Goal: Obtain resource: Download file/media

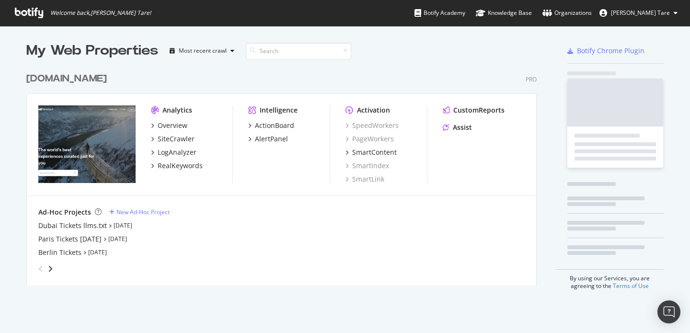
scroll to position [218, 511]
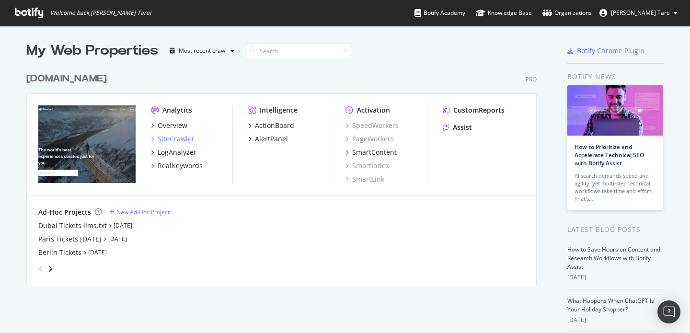
click at [184, 137] on div "SiteCrawler" at bounding box center [176, 139] width 37 height 10
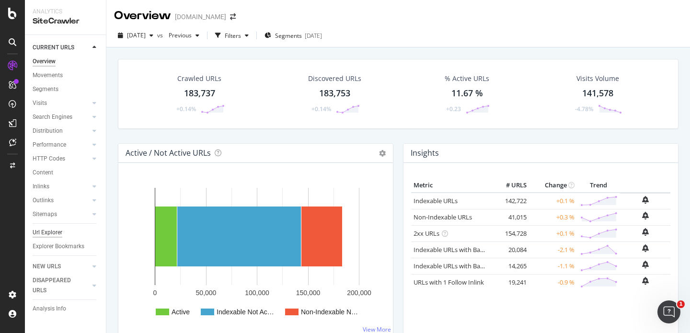
click at [47, 229] on div "Url Explorer" at bounding box center [48, 233] width 30 height 10
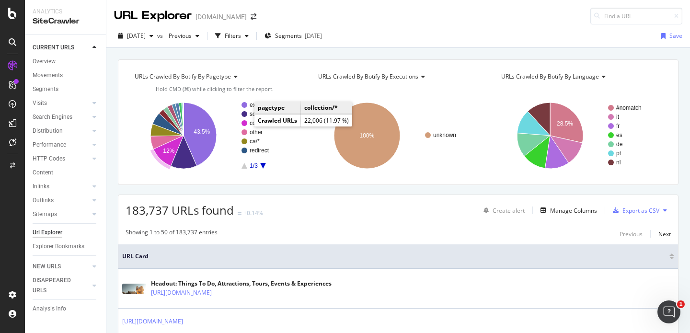
click at [244, 122] on circle "A chart." at bounding box center [244, 123] width 6 height 6
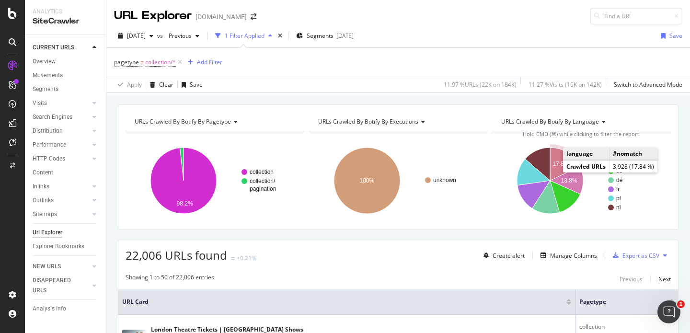
click at [553, 165] on text "17.8%" at bounding box center [561, 163] width 16 height 7
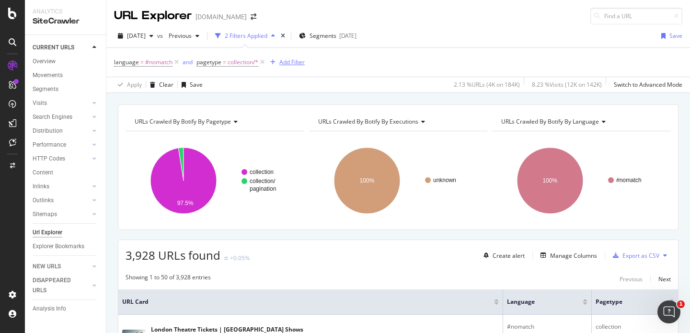
click at [289, 61] on div "Add Filter" at bounding box center [291, 62] width 25 height 8
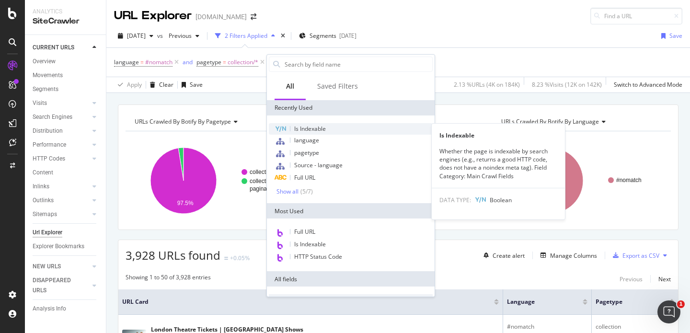
click at [321, 128] on span "Is Indexable" at bounding box center [310, 129] width 32 height 8
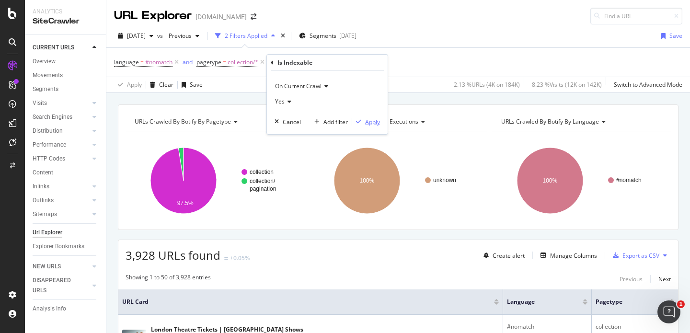
click at [363, 124] on div "button" at bounding box center [358, 122] width 13 height 6
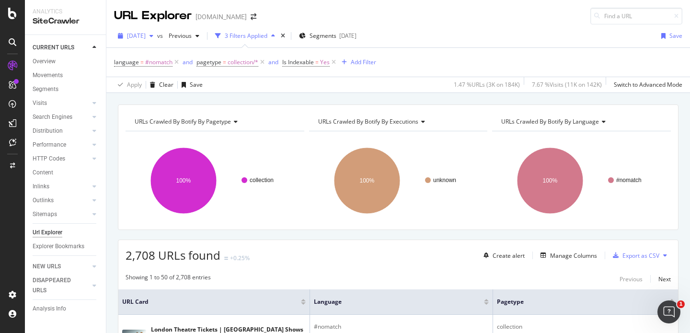
click at [157, 36] on div "button" at bounding box center [151, 36] width 11 height 6
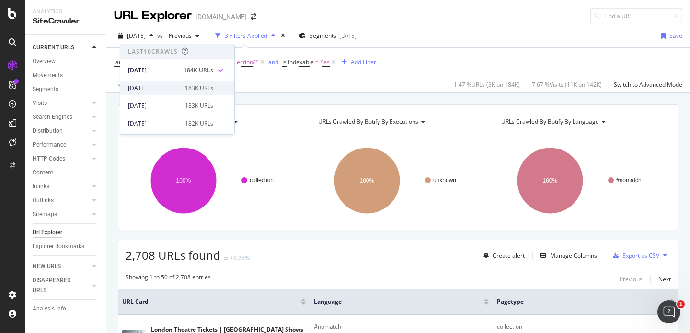
click at [170, 87] on div "[DATE]" at bounding box center [153, 88] width 51 height 9
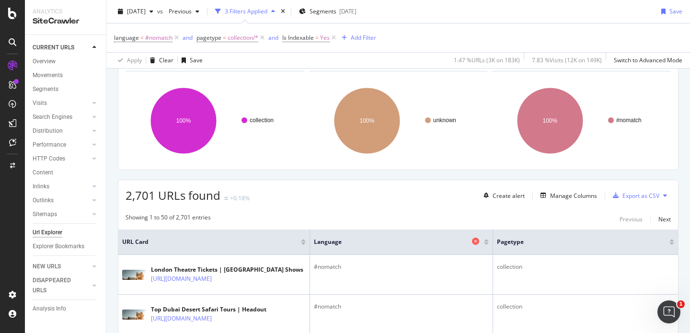
scroll to position [61, 0]
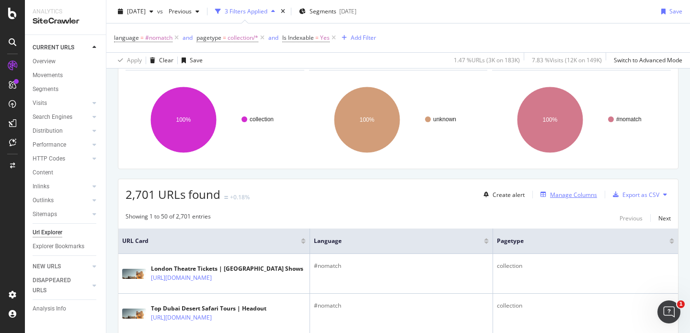
click at [563, 191] on div "Manage Columns" at bounding box center [573, 195] width 47 height 8
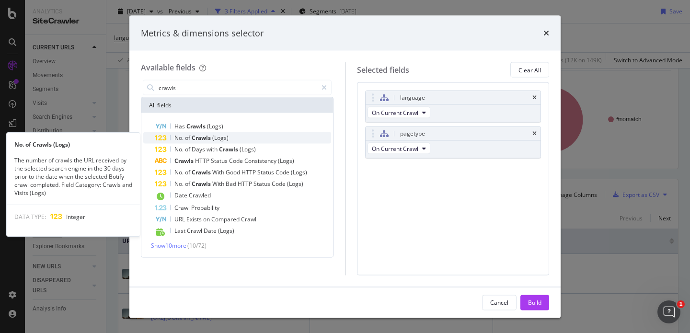
type input "crawls"
click at [216, 137] on span "(Logs)" at bounding box center [220, 138] width 16 height 8
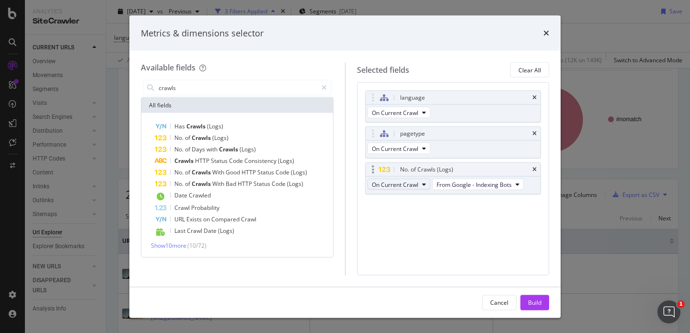
click at [417, 187] on span "On Current Crawl" at bounding box center [395, 184] width 46 height 8
click at [528, 298] on div "Build" at bounding box center [534, 302] width 13 height 8
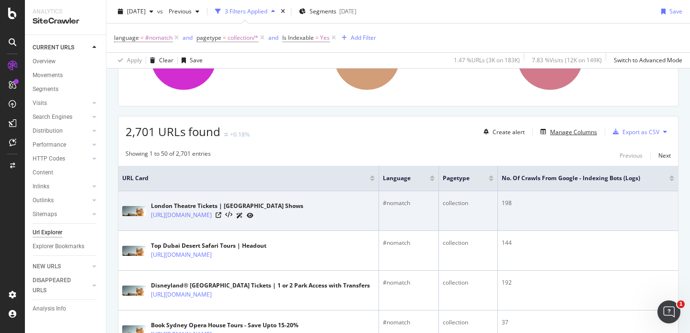
scroll to position [125, 0]
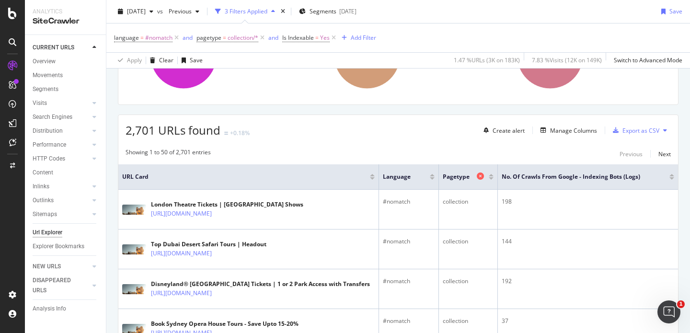
click at [477, 176] on icon at bounding box center [480, 175] width 7 height 7
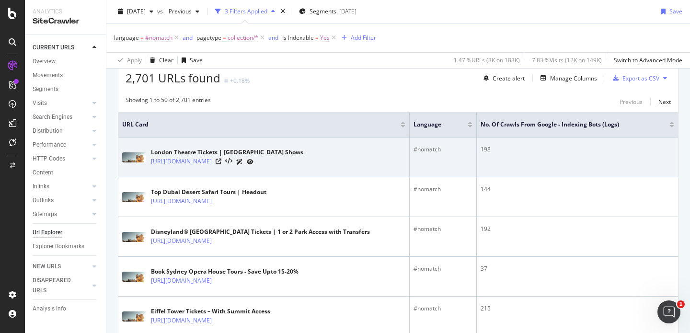
scroll to position [175, 0]
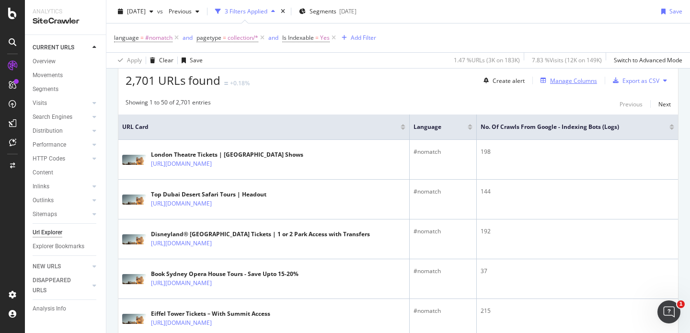
click at [567, 81] on div "Manage Columns" at bounding box center [573, 81] width 47 height 8
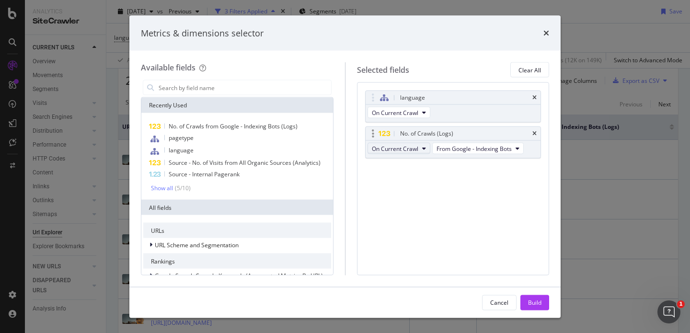
click at [425, 149] on button "On Current Crawl" at bounding box center [398, 148] width 63 height 11
click at [453, 166] on div "language On Current Crawl No. of Crawls (Logs) On Current Crawl From Google - I…" at bounding box center [453, 135] width 176 height 89
click at [403, 246] on div "language On Current Crawl No. of Crawls (Logs) On Current Crawl From Google - I…" at bounding box center [453, 178] width 193 height 193
click at [514, 304] on button "Cancel" at bounding box center [499, 302] width 34 height 15
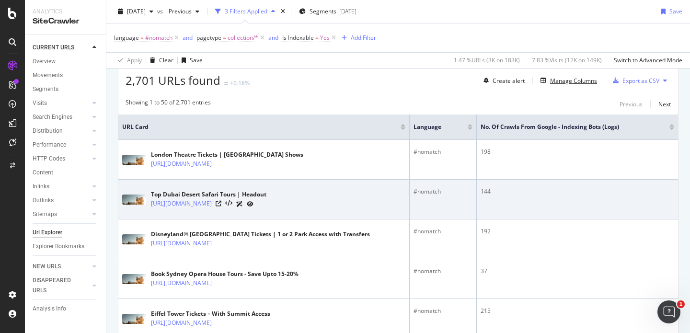
scroll to position [136, 0]
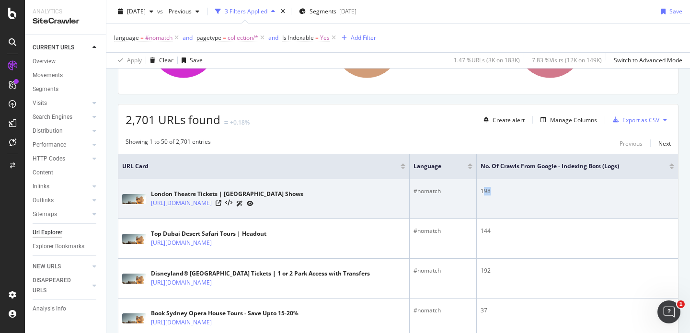
drag, startPoint x: 478, startPoint y: 190, endPoint x: 493, endPoint y: 194, distance: 16.3
click at [493, 194] on div "198" at bounding box center [577, 191] width 194 height 9
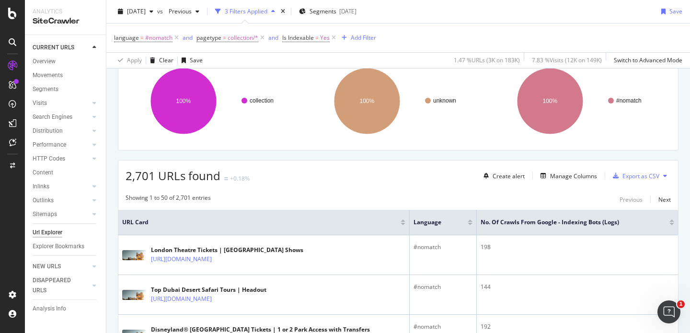
scroll to position [73, 0]
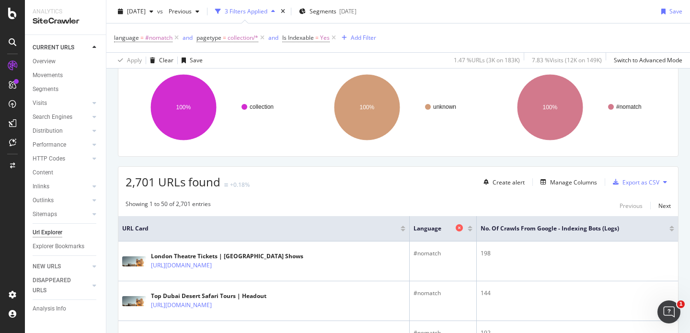
click at [456, 229] on icon at bounding box center [459, 227] width 7 height 7
click at [628, 178] on div "Export as CSV" at bounding box center [640, 182] width 37 height 8
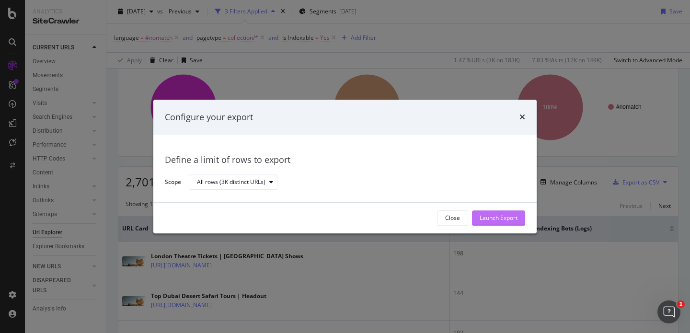
click at [514, 221] on div "Launch Export" at bounding box center [498, 218] width 38 height 8
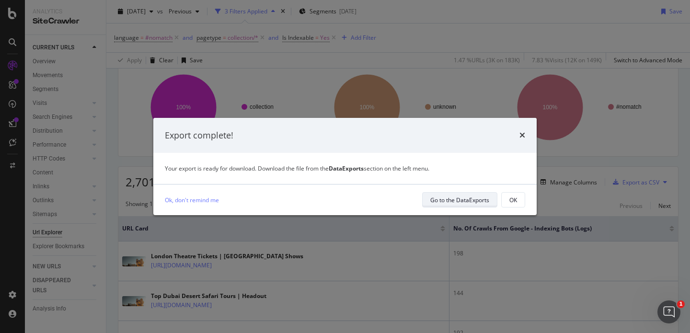
click at [451, 197] on div "Go to the DataExports" at bounding box center [459, 200] width 59 height 8
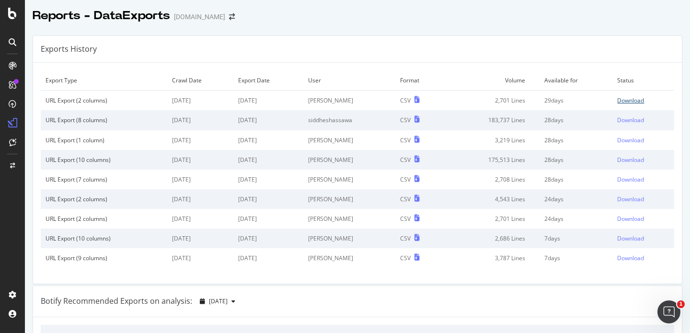
click at [617, 100] on div "Download" at bounding box center [630, 100] width 27 height 8
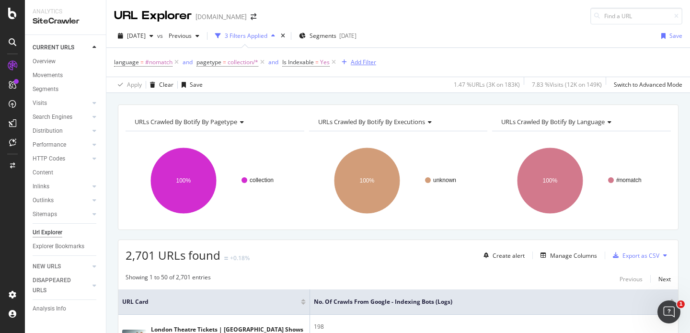
click at [359, 68] on button "Add Filter" at bounding box center [357, 62] width 38 height 11
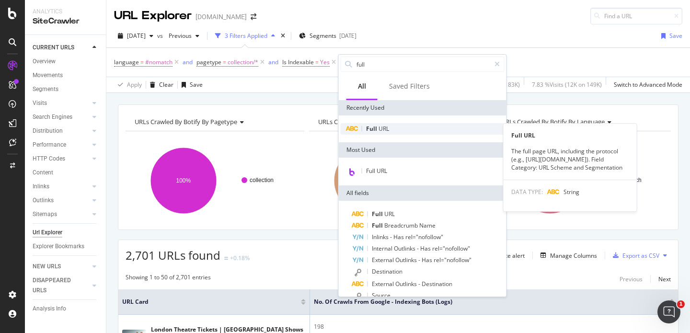
type input "full"
click at [379, 126] on span "URL" at bounding box center [383, 129] width 11 height 8
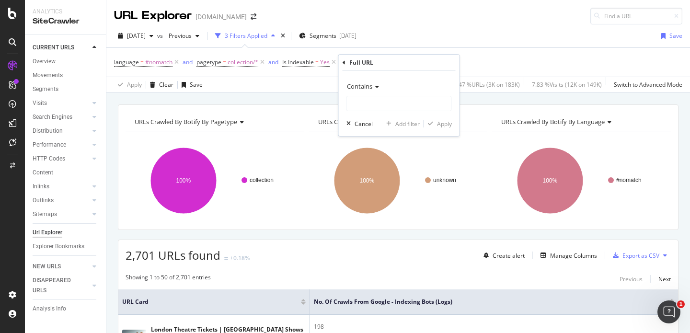
click at [375, 84] on icon at bounding box center [375, 87] width 7 height 6
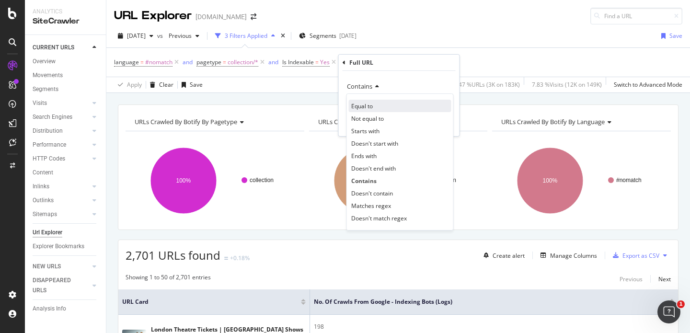
click at [370, 109] on span "Equal to" at bounding box center [362, 106] width 22 height 8
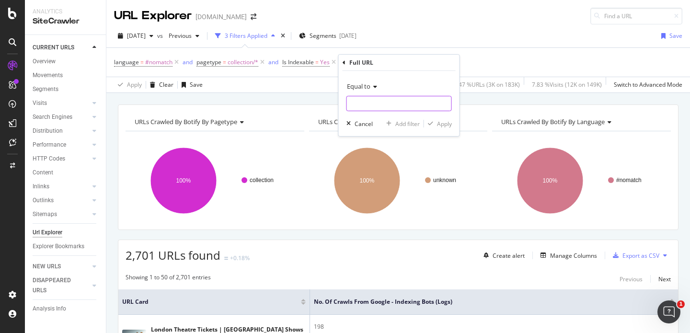
click at [369, 105] on input "text" at bounding box center [399, 103] width 104 height 15
paste input "[URL][DOMAIN_NAME]"
type input "[URL][DOMAIN_NAME]"
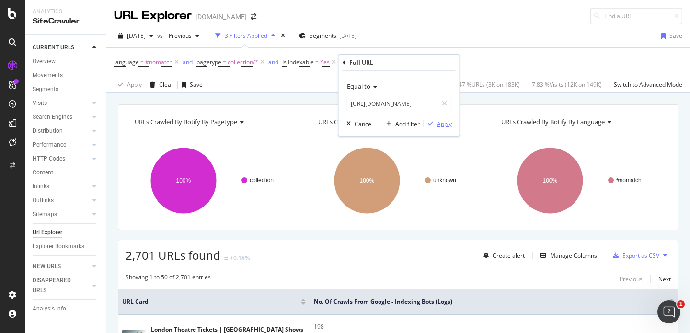
click at [439, 125] on div "Apply" at bounding box center [444, 124] width 15 height 8
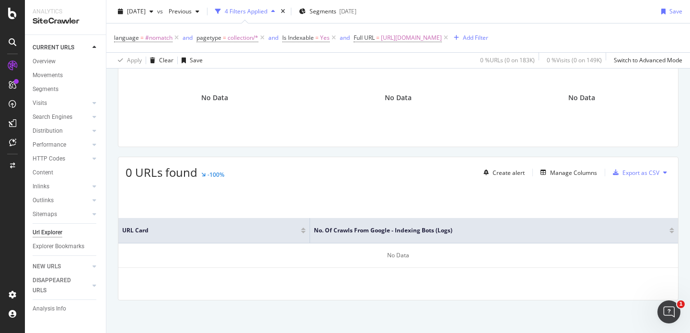
scroll to position [84, 0]
click at [657, 227] on icon at bounding box center [660, 228] width 7 height 7
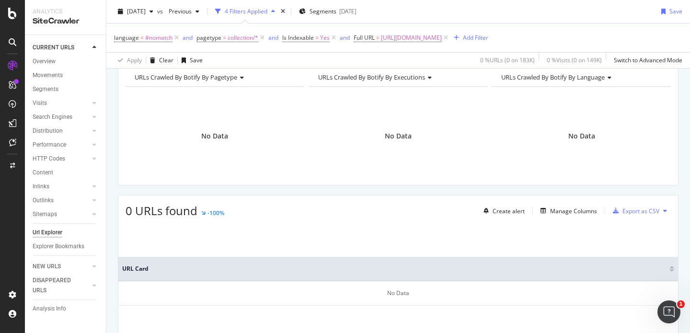
scroll to position [34, 0]
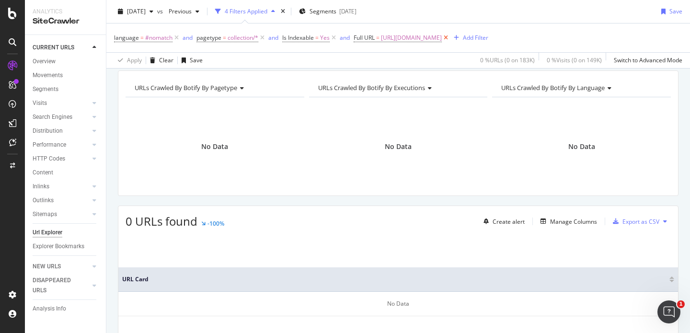
click at [450, 37] on icon at bounding box center [446, 38] width 8 height 10
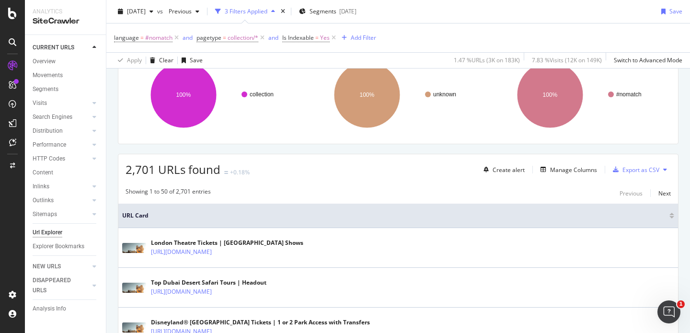
scroll to position [94, 0]
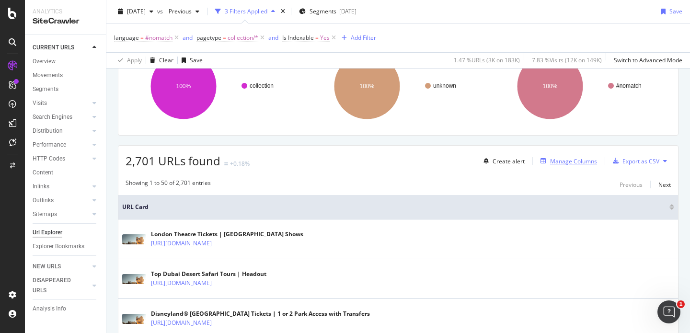
click at [550, 162] on div "Manage Columns" at bounding box center [573, 161] width 47 height 8
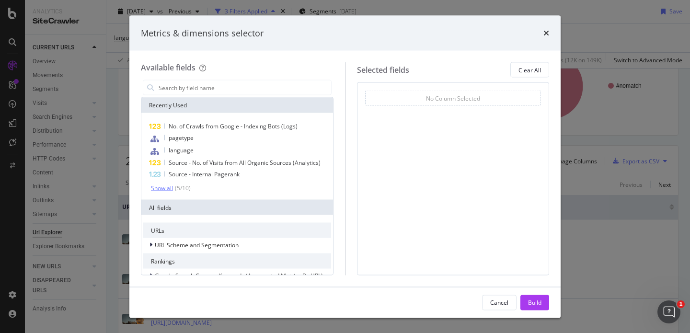
click at [163, 187] on div "Show all" at bounding box center [162, 187] width 22 height 7
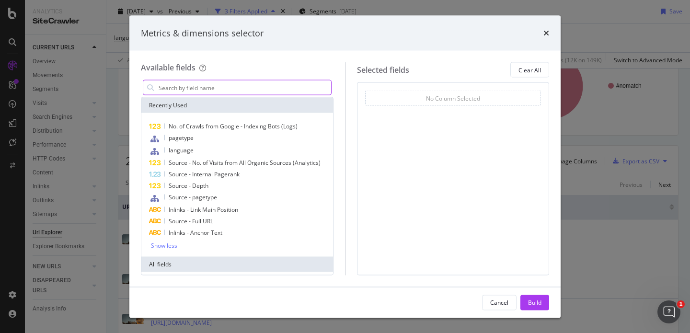
click at [214, 92] on input "modal" at bounding box center [244, 87] width 173 height 14
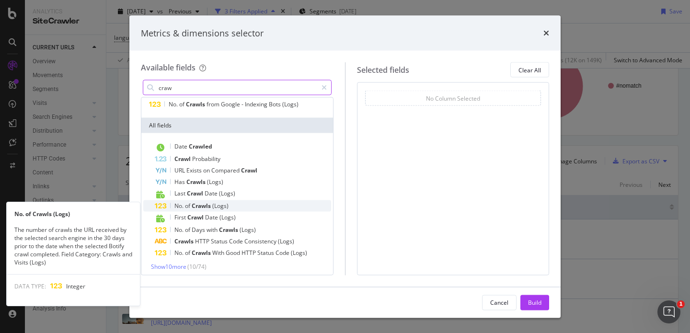
scroll to position [25, 0]
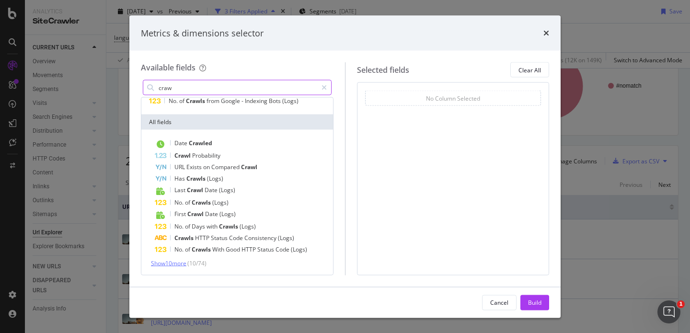
type input "craw"
click at [186, 262] on span "Show 10 more" at bounding box center [168, 263] width 35 height 8
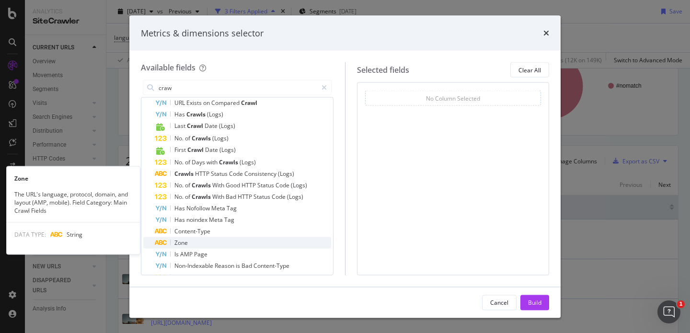
scroll to position [80, 0]
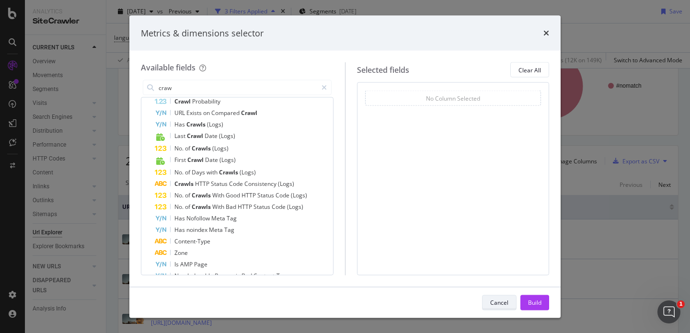
click at [502, 301] on div "Cancel" at bounding box center [499, 302] width 18 height 8
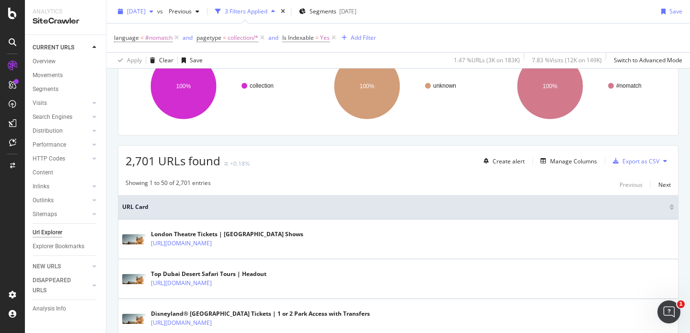
click at [157, 15] on div "[DATE]" at bounding box center [135, 11] width 43 height 14
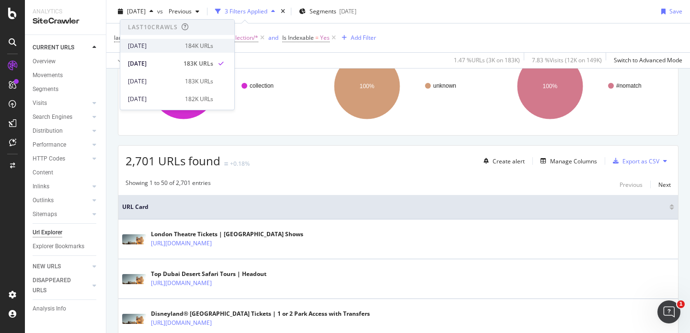
click at [160, 42] on div "[DATE]" at bounding box center [153, 46] width 51 height 9
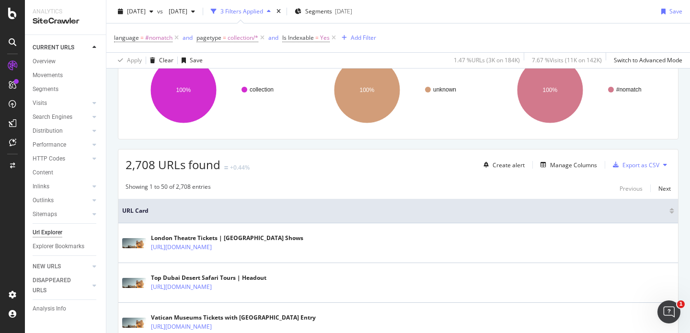
scroll to position [90, 0]
click at [566, 172] on div "Create alert Manage Columns Export as CSV" at bounding box center [574, 165] width 191 height 16
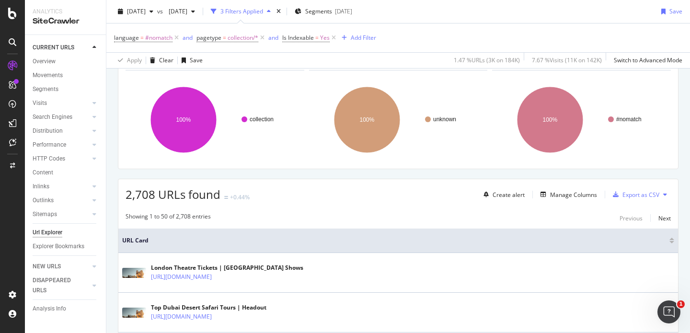
scroll to position [57, 0]
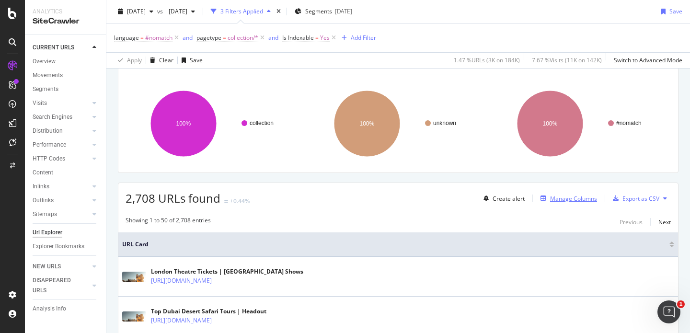
click at [572, 200] on div "Manage Columns" at bounding box center [573, 198] width 47 height 8
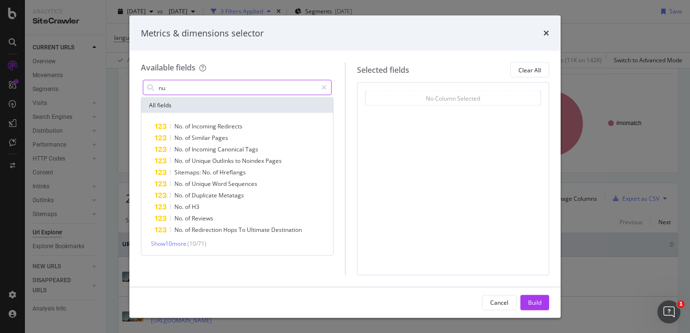
type input "n"
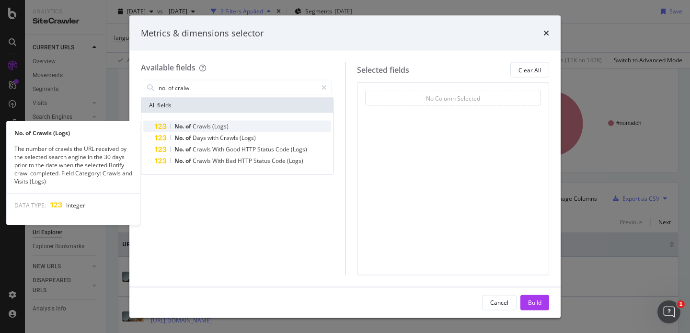
type input "no. of cralw"
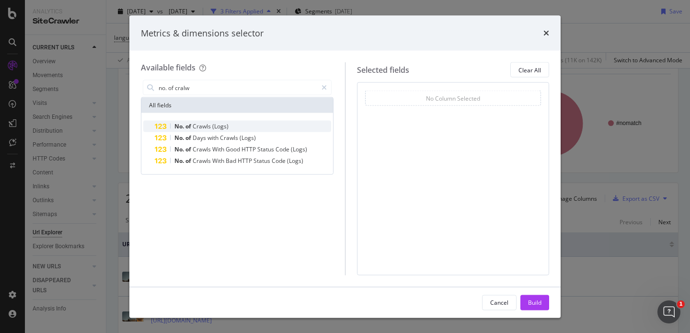
click at [236, 128] on div "No. of Crawls (Logs)" at bounding box center [243, 126] width 176 height 11
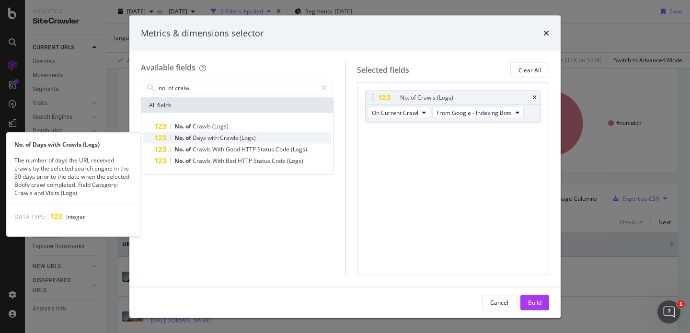
click at [237, 138] on span "Crawls" at bounding box center [230, 138] width 20 height 8
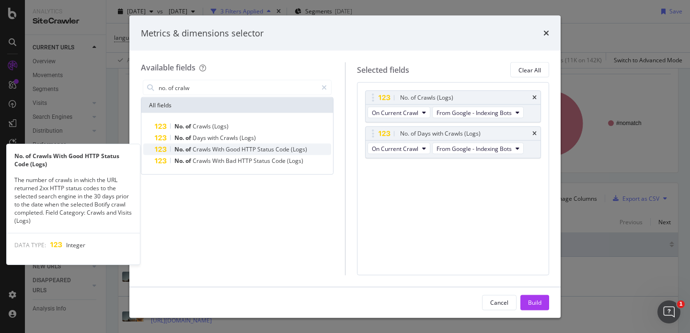
click at [234, 149] on span "Good" at bounding box center [234, 149] width 16 height 8
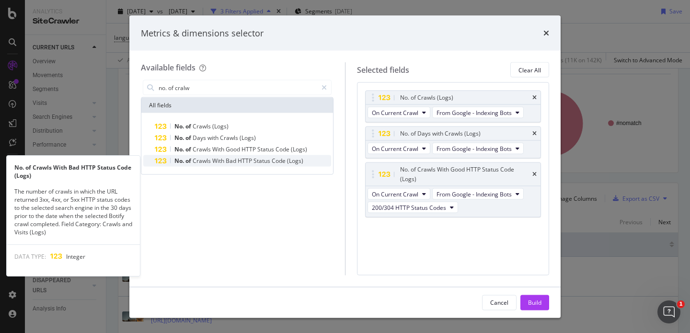
click at [235, 159] on span "Bad" at bounding box center [232, 161] width 12 height 8
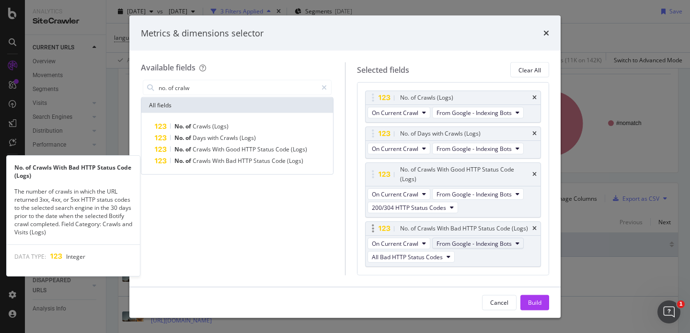
scroll to position [1, 0]
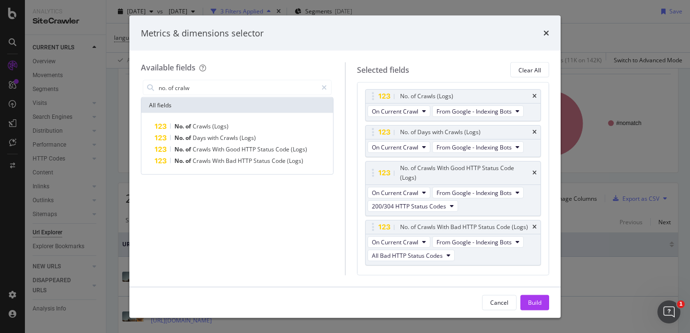
click at [522, 302] on button "Build" at bounding box center [534, 302] width 29 height 15
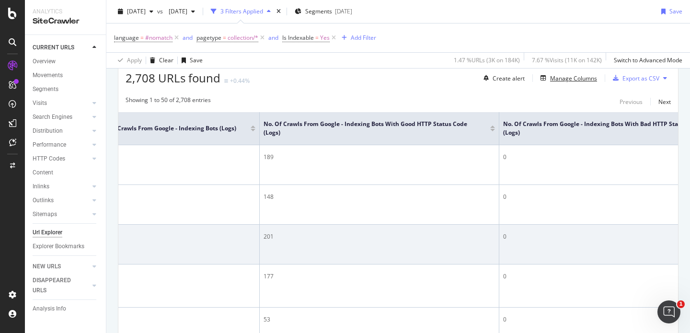
scroll to position [0, 529]
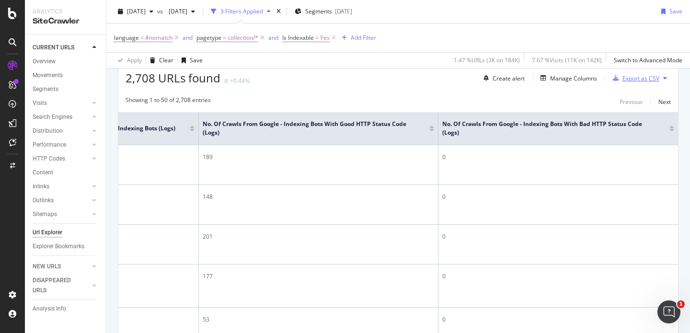
click at [622, 80] on div "Export as CSV" at bounding box center [640, 78] width 37 height 8
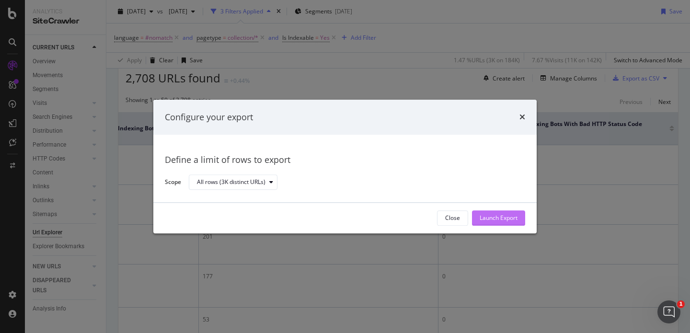
click at [490, 216] on div "Launch Export" at bounding box center [498, 218] width 38 height 8
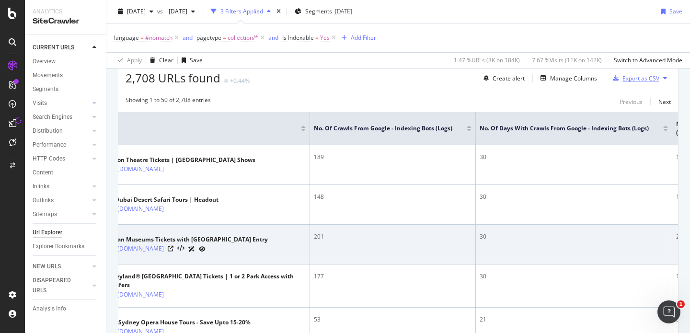
scroll to position [0, 0]
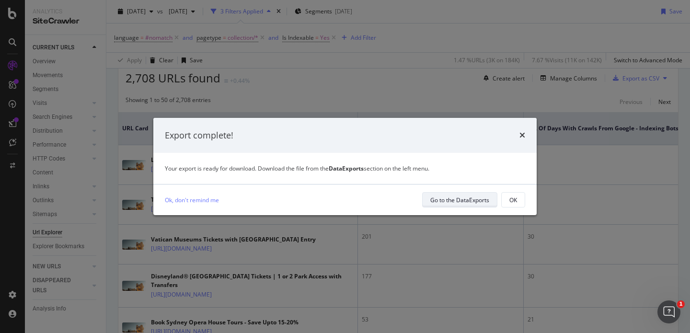
click at [482, 203] on div "Go to the DataExports" at bounding box center [459, 200] width 59 height 8
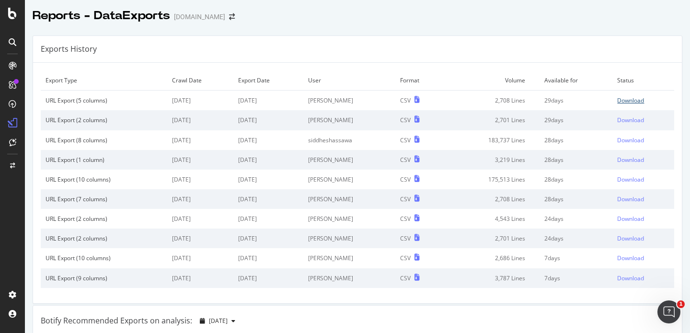
click at [618, 102] on div "Download" at bounding box center [630, 100] width 27 height 8
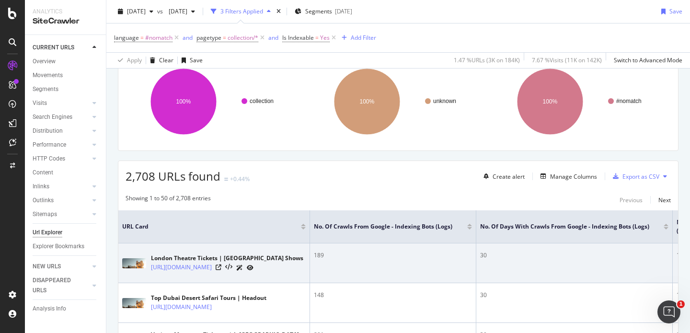
scroll to position [73, 0]
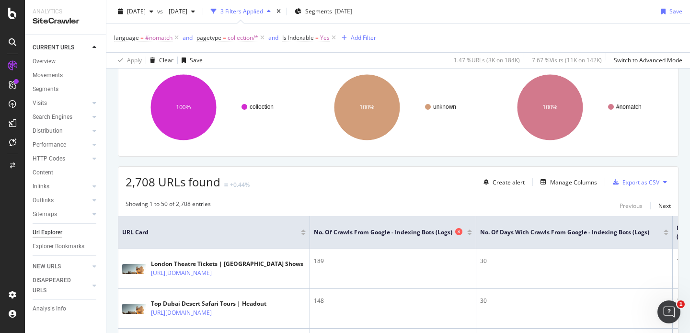
click at [459, 233] on icon at bounding box center [458, 231] width 7 height 7
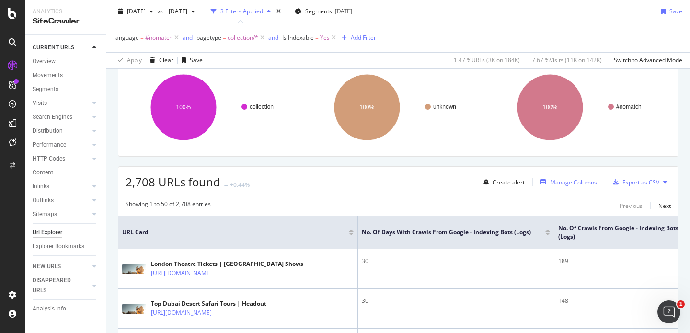
click at [558, 180] on div "Manage Columns" at bounding box center [573, 182] width 47 height 8
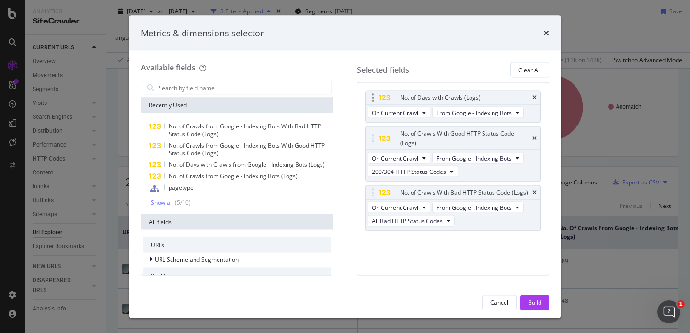
click at [539, 95] on div "No. of Days with Crawls (Logs)" at bounding box center [452, 97] width 175 height 13
click at [533, 95] on icon "times" at bounding box center [534, 98] width 4 height 6
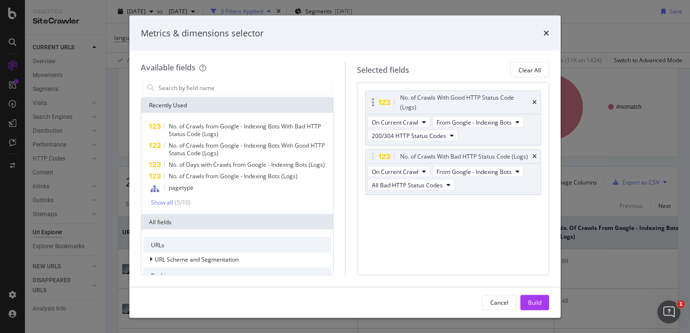
click at [533, 95] on div "No. of Crawls With Good HTTP Status Code (Logs)" at bounding box center [452, 102] width 175 height 23
click at [536, 102] on icon "times" at bounding box center [534, 103] width 4 height 6
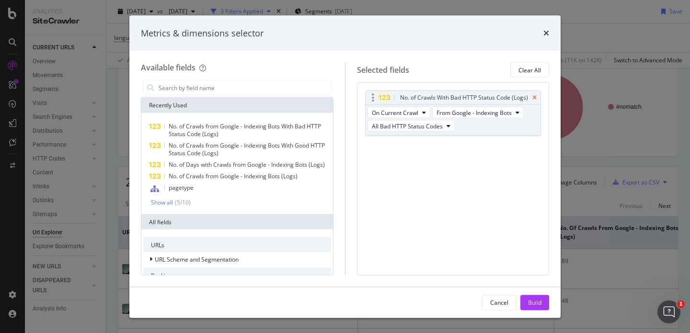
click at [535, 97] on icon "times" at bounding box center [534, 98] width 4 height 6
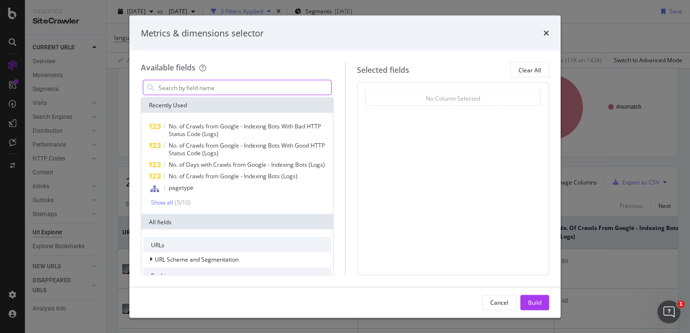
click at [277, 86] on input "modal" at bounding box center [244, 87] width 173 height 14
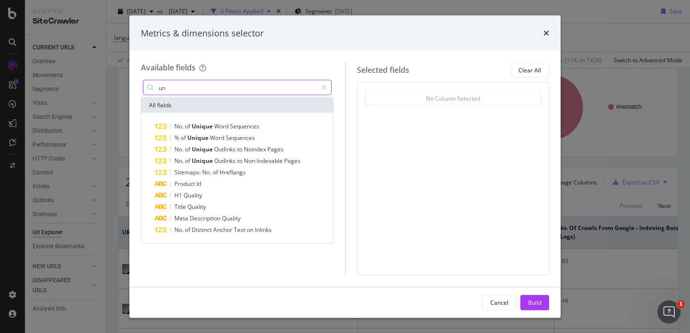
type input "u"
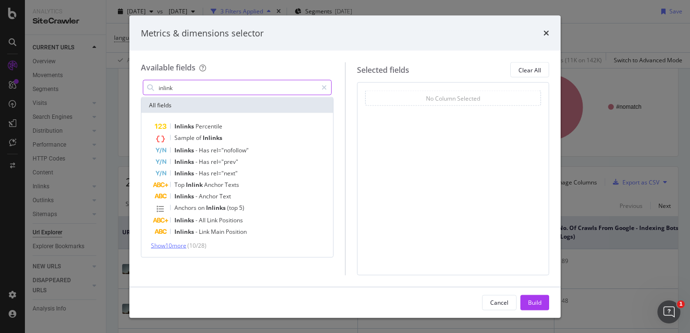
type input "inlink"
click at [181, 244] on span "Show 10 more" at bounding box center [168, 245] width 35 height 8
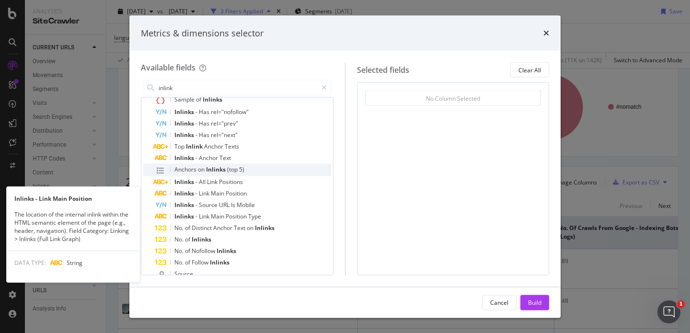
scroll to position [40, 0]
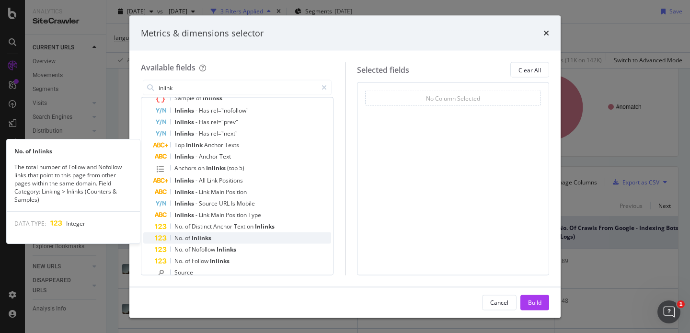
click at [243, 235] on div "No. of Inlinks" at bounding box center [243, 237] width 176 height 11
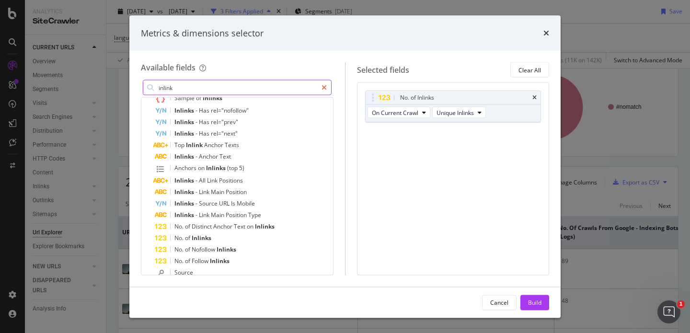
click at [324, 87] on icon "modal" at bounding box center [323, 87] width 5 height 7
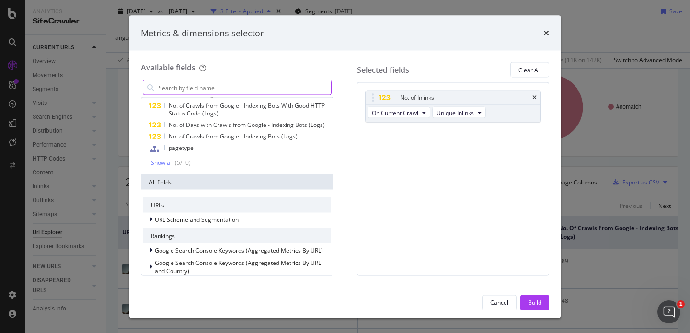
scroll to position [164, 0]
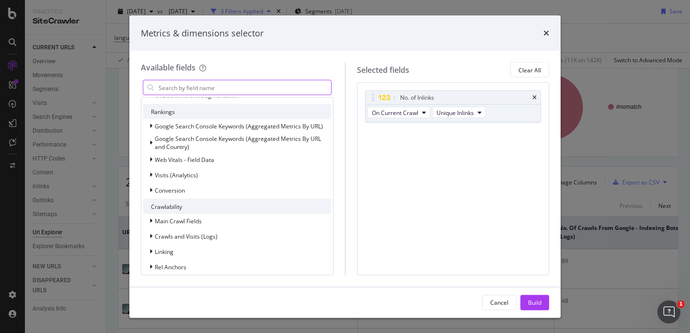
click at [322, 87] on input "modal" at bounding box center [244, 87] width 173 height 14
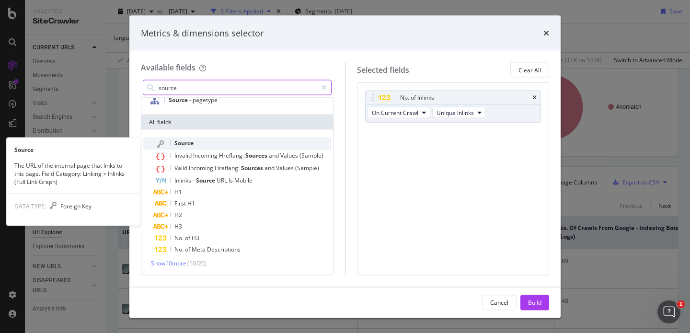
type input "source"
click at [258, 146] on div "Source" at bounding box center [243, 143] width 176 height 12
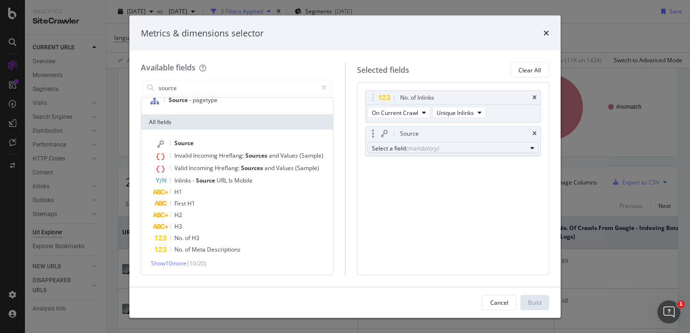
click at [425, 147] on div "(mandatory)" at bounding box center [422, 148] width 33 height 8
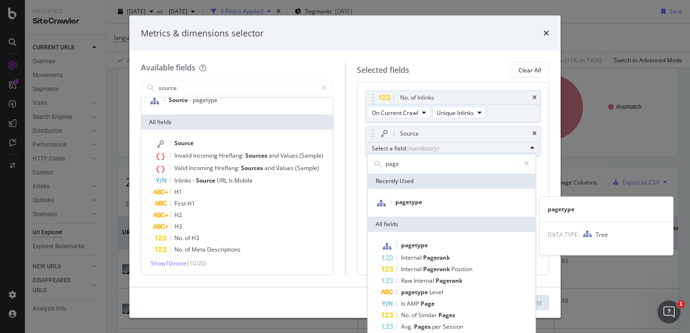
type input "page"
click at [406, 199] on span "pagetype" at bounding box center [408, 202] width 27 height 8
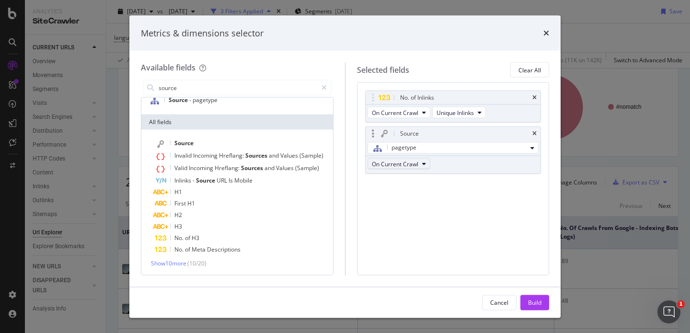
click at [420, 165] on button "On Current Crawl" at bounding box center [398, 163] width 63 height 11
click at [478, 196] on div "No. of Inlinks On Current Crawl Unique Inlinks Source pagetype On Current Crawl…" at bounding box center [453, 178] width 193 height 193
click at [322, 83] on div "modal" at bounding box center [324, 87] width 14 height 15
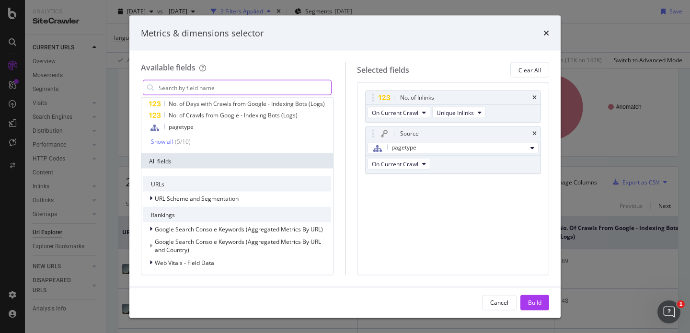
click at [312, 89] on input "modal" at bounding box center [244, 87] width 173 height 14
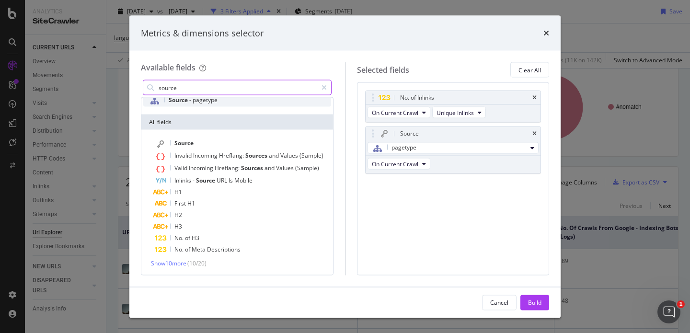
scroll to position [53, 0]
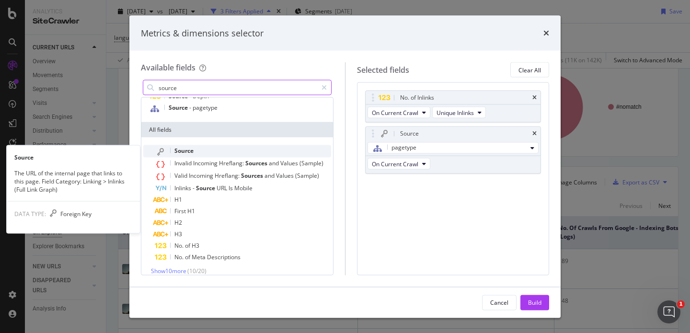
type input "source"
click at [268, 149] on div "Source" at bounding box center [243, 151] width 176 height 12
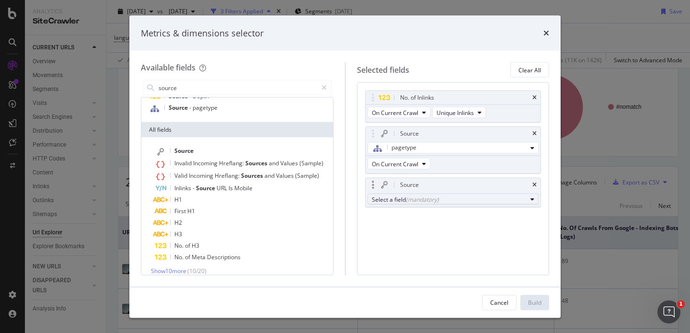
click at [427, 201] on div "(mandatory)" at bounding box center [422, 199] width 33 height 8
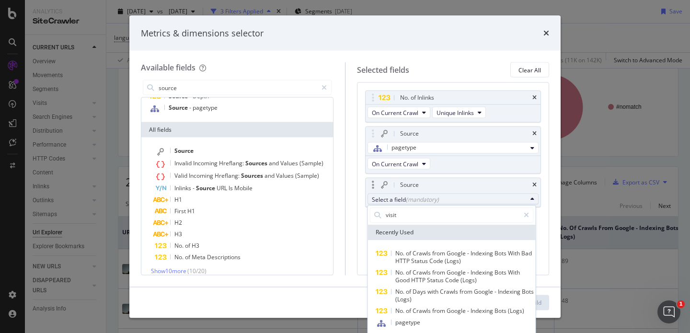
type input "visits"
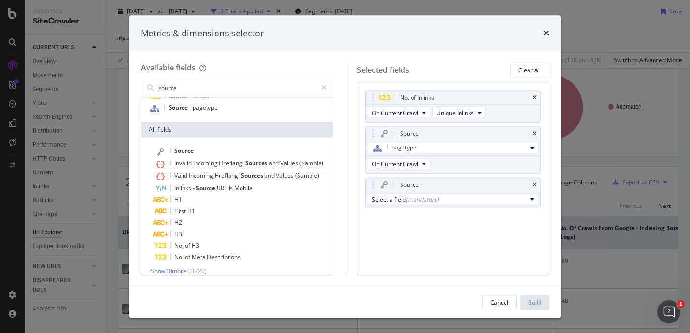
click at [357, 251] on div "No. of Inlinks On Current Crawl Unique Inlinks Source pagetype On Current Crawl…" at bounding box center [453, 178] width 193 height 193
click at [531, 186] on div "Source" at bounding box center [452, 184] width 175 height 13
click at [535, 183] on icon "times" at bounding box center [534, 185] width 4 height 6
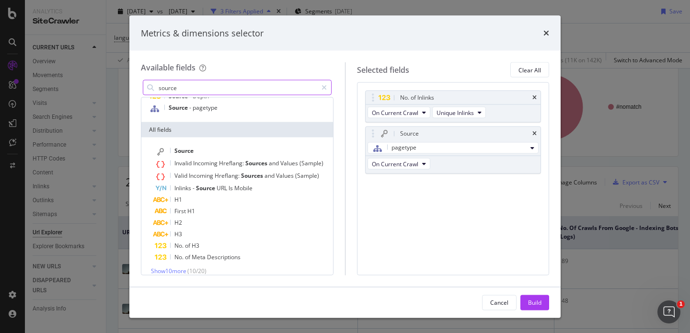
click at [284, 91] on input "source" at bounding box center [237, 87] width 159 height 14
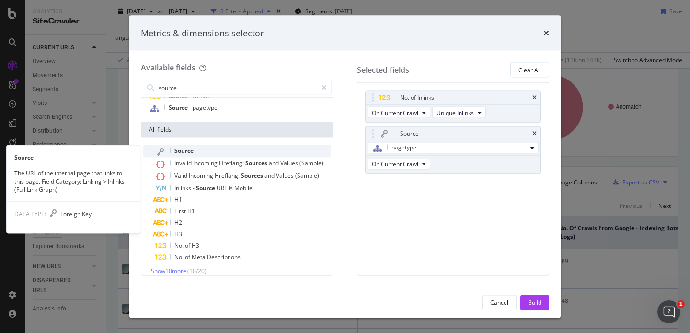
click at [216, 152] on div "Source" at bounding box center [243, 151] width 176 height 12
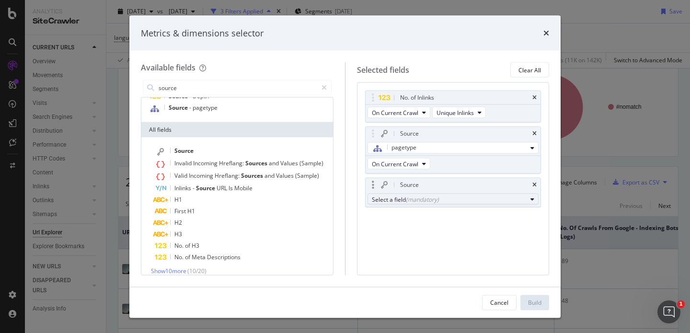
click at [484, 203] on div "Select a field (mandatory)" at bounding box center [449, 199] width 155 height 8
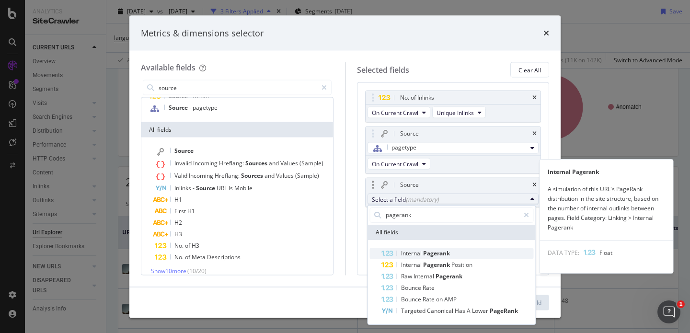
type input "pagerank"
click at [462, 251] on span "Internal Pagerank" at bounding box center [457, 253] width 152 height 11
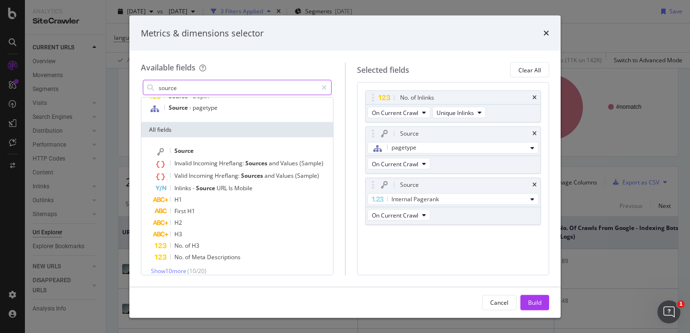
click at [285, 86] on input "source" at bounding box center [237, 87] width 159 height 14
click at [284, 86] on input "source" at bounding box center [237, 87] width 159 height 14
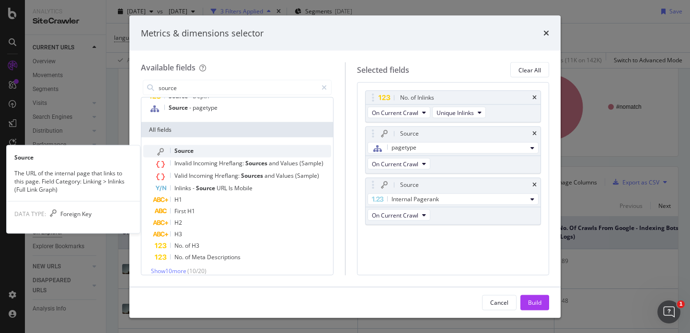
click at [281, 152] on div "Source" at bounding box center [243, 151] width 176 height 12
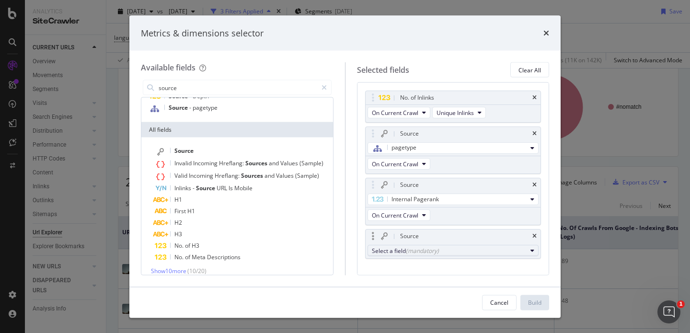
click at [420, 251] on div "(mandatory)" at bounding box center [422, 250] width 33 height 8
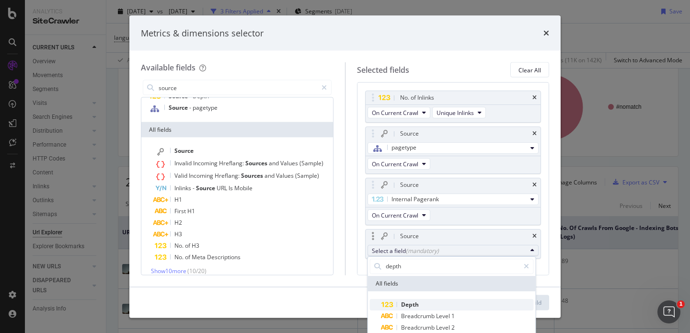
scroll to position [0, 0]
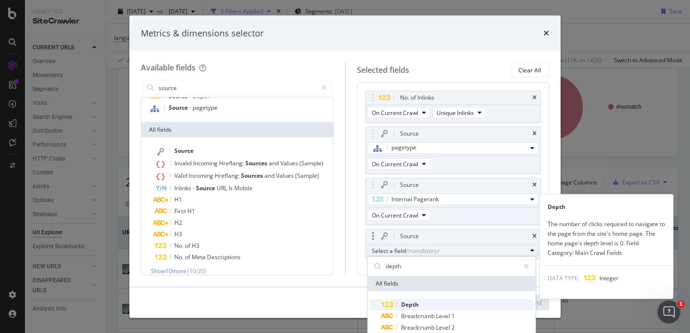
type input "depth"
click at [411, 303] on span "Depth" at bounding box center [410, 304] width 18 height 8
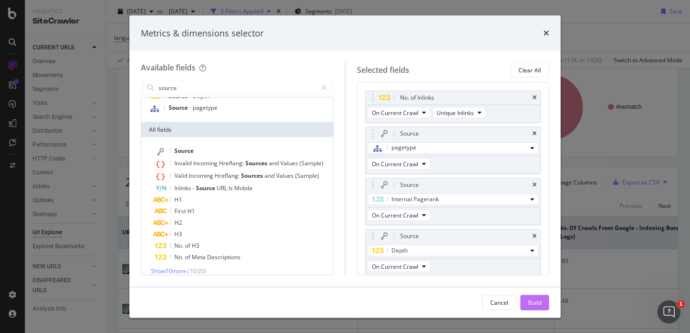
click at [527, 298] on button "Build" at bounding box center [534, 302] width 29 height 15
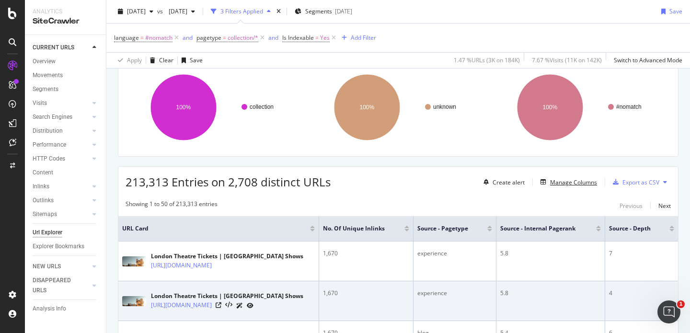
scroll to position [0, 13]
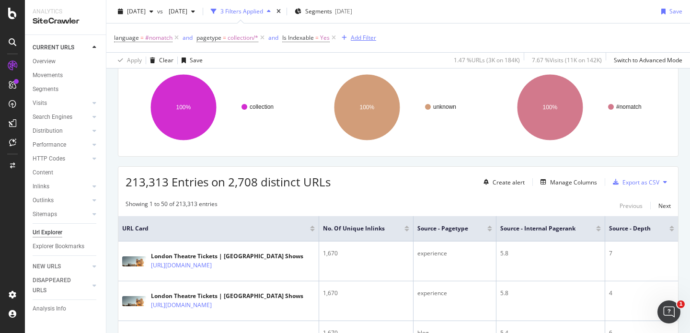
click at [367, 39] on div "Add Filter" at bounding box center [363, 38] width 25 height 8
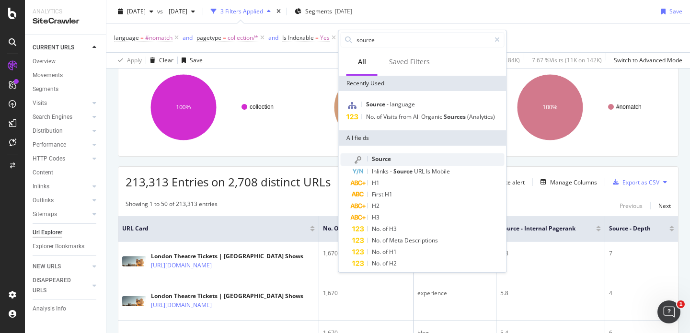
type input "source"
click at [376, 158] on span "Source" at bounding box center [381, 159] width 19 height 8
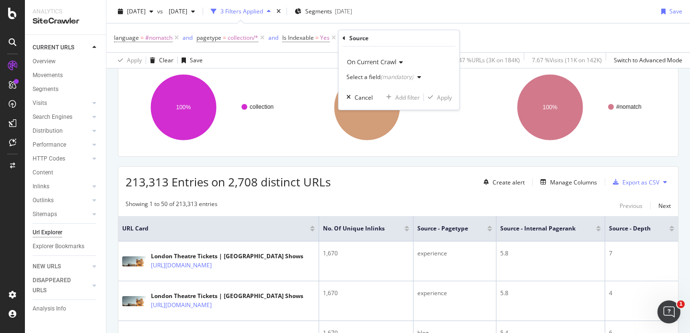
click at [411, 75] on div "(mandatory)" at bounding box center [396, 77] width 33 height 8
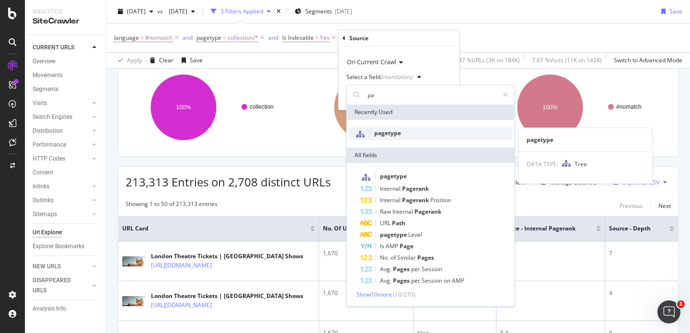
type input "pa"
click at [401, 135] on div "pagetype" at bounding box center [431, 133] width 164 height 12
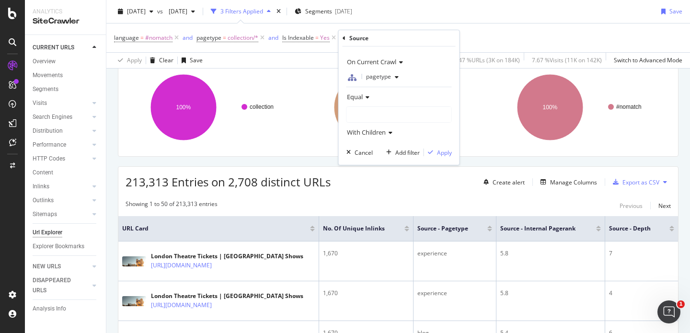
click at [378, 109] on div at bounding box center [399, 114] width 104 height 15
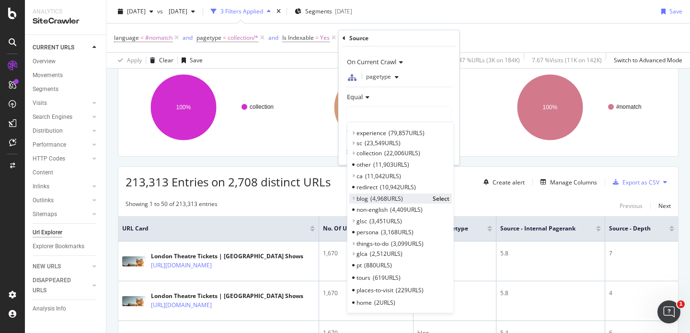
click at [354, 198] on icon at bounding box center [353, 198] width 3 height 6
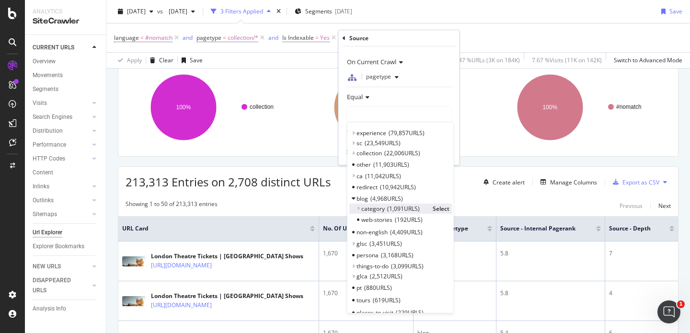
click at [433, 207] on span "Select" at bounding box center [441, 209] width 17 height 8
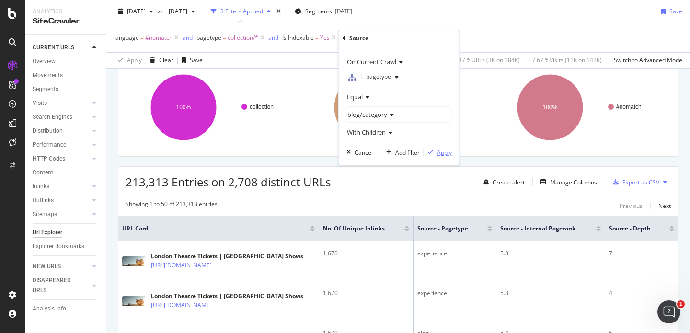
click at [444, 155] on div "Apply" at bounding box center [444, 152] width 15 height 8
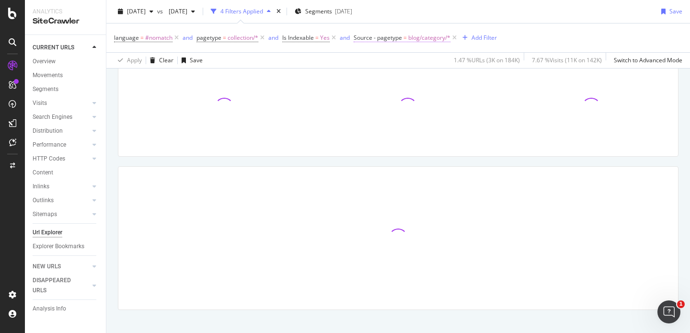
click at [430, 42] on span "blog/category/*" at bounding box center [429, 37] width 42 height 13
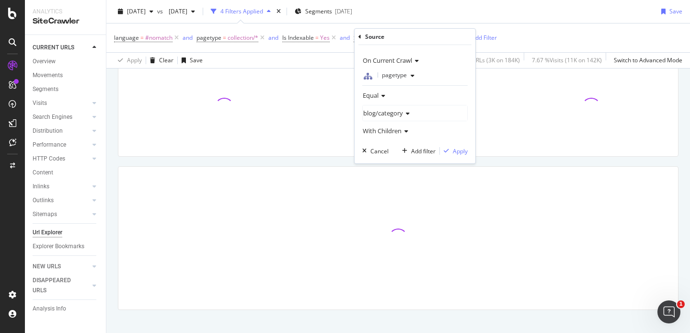
click at [407, 111] on icon at bounding box center [406, 114] width 7 height 6
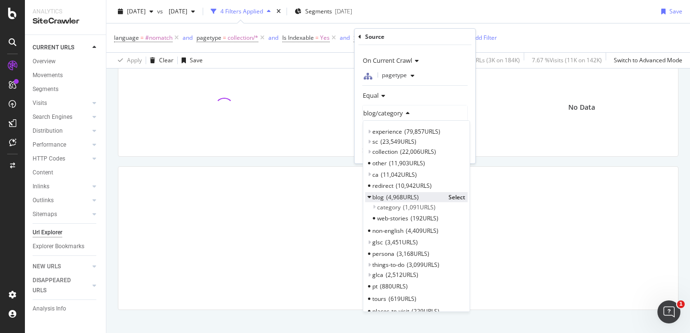
click at [384, 194] on div "blog 4,968 URLS" at bounding box center [407, 197] width 71 height 8
click at [449, 196] on span "Select" at bounding box center [456, 197] width 17 height 8
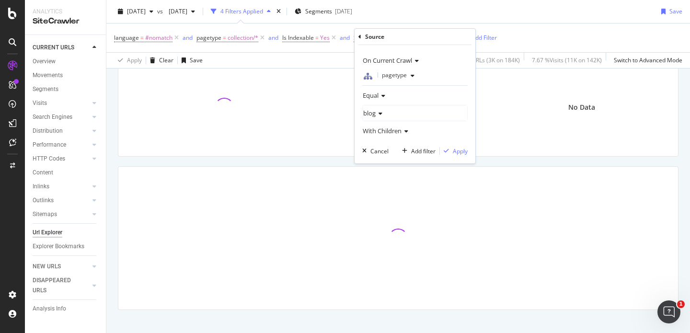
click at [459, 146] on div "On Current Crawl pagetype Equal blog With Children Cancel Add filter Apply" at bounding box center [414, 104] width 121 height 118
click at [460, 150] on div "Apply" at bounding box center [460, 151] width 15 height 8
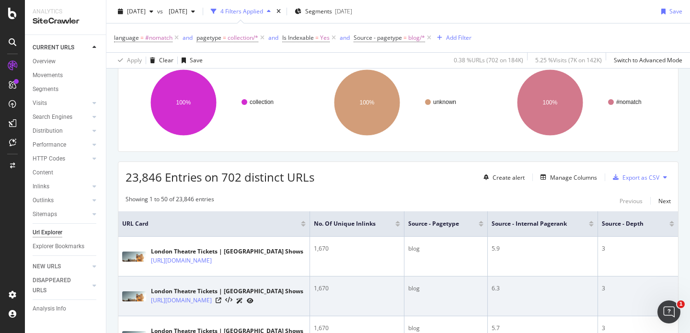
scroll to position [78, 0]
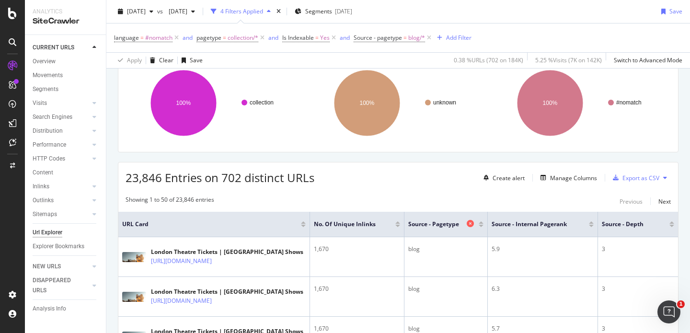
click at [470, 225] on icon at bounding box center [470, 223] width 7 height 7
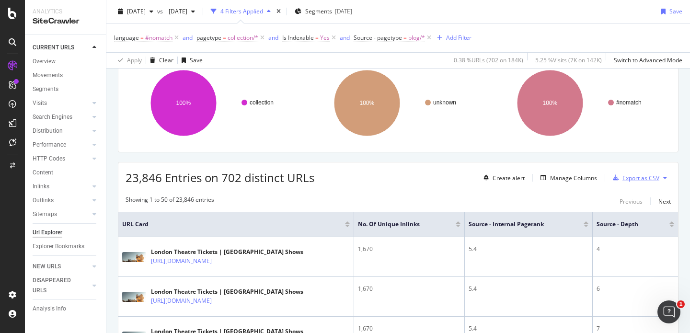
click at [626, 177] on div "Export as CSV" at bounding box center [640, 178] width 37 height 8
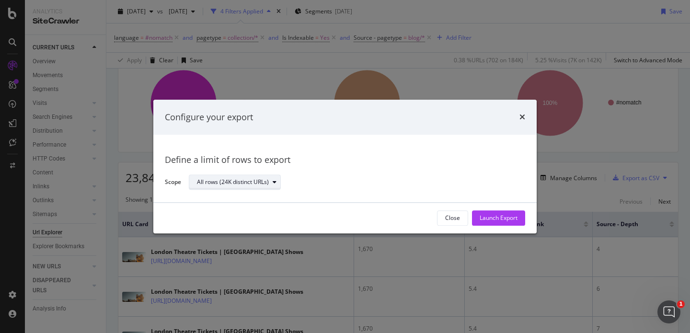
click at [273, 182] on icon "modal" at bounding box center [275, 183] width 4 height 6
click at [310, 180] on div "All rows (24K distinct URLs)" at bounding box center [353, 182] width 329 height 17
click at [314, 177] on div "All rows (24K distinct URLs)" at bounding box center [353, 182] width 329 height 17
click at [497, 216] on div "Launch Export" at bounding box center [498, 218] width 38 height 8
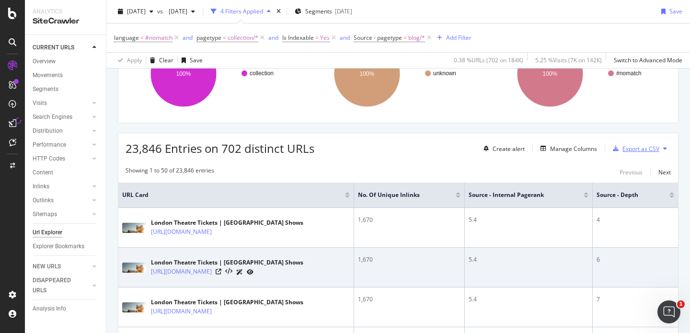
scroll to position [106, 0]
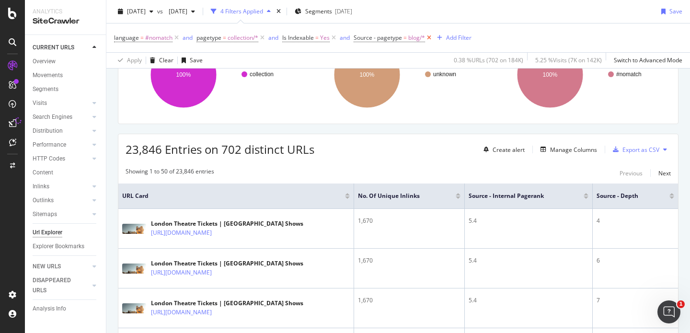
click at [431, 35] on icon at bounding box center [429, 38] width 8 height 10
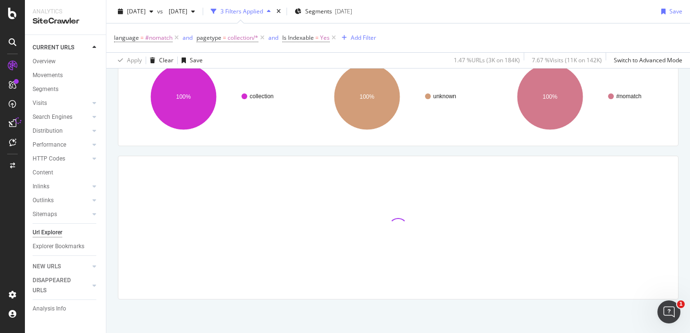
scroll to position [84, 0]
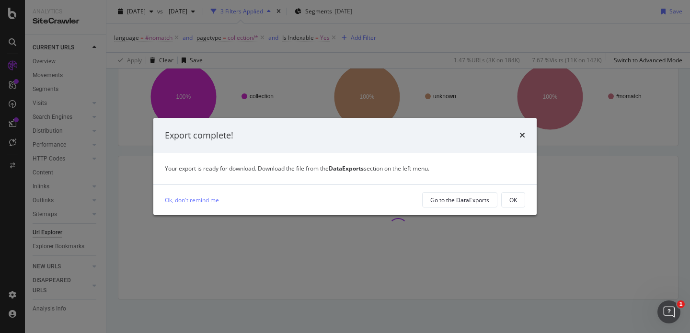
click at [525, 129] on div "Export complete!" at bounding box center [344, 135] width 383 height 35
click at [522, 136] on icon "times" at bounding box center [522, 135] width 6 height 8
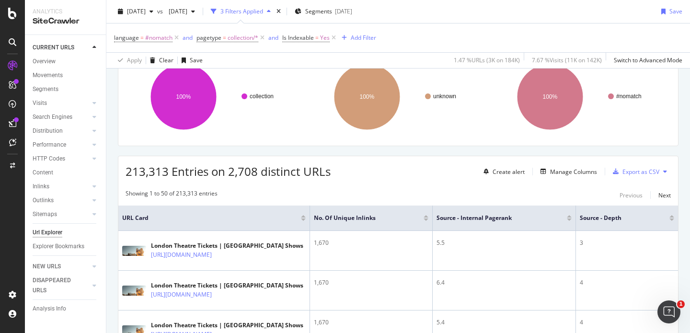
scroll to position [106, 0]
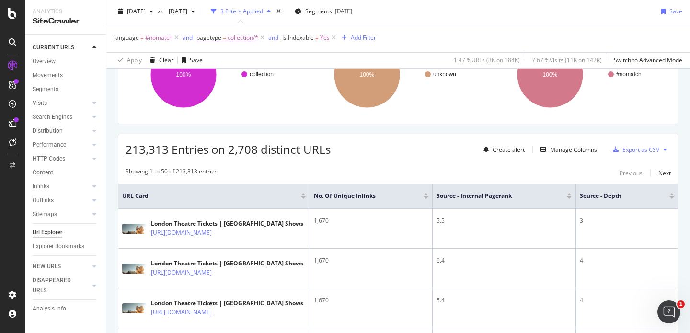
click at [241, 41] on span "collection/*" at bounding box center [243, 37] width 31 height 13
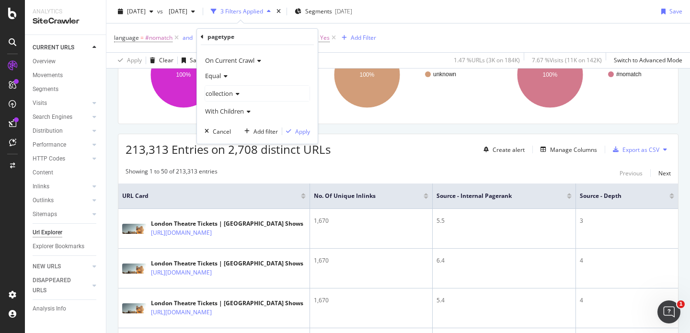
click at [235, 93] on icon at bounding box center [236, 94] width 7 height 6
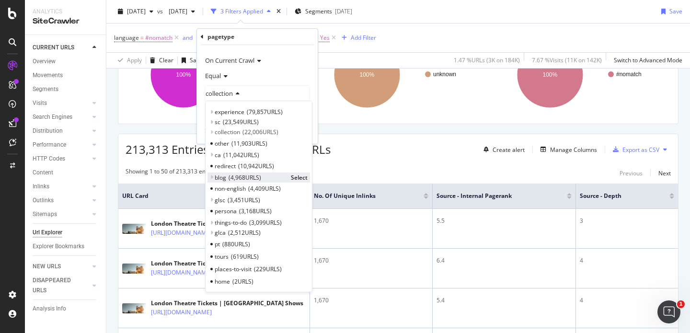
click at [221, 178] on span "blog" at bounding box center [220, 177] width 11 height 8
click at [291, 178] on span "Select" at bounding box center [299, 177] width 17 height 8
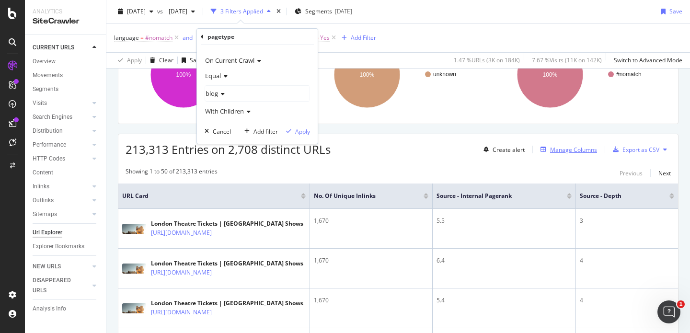
click at [579, 151] on div "Manage Columns" at bounding box center [573, 150] width 47 height 8
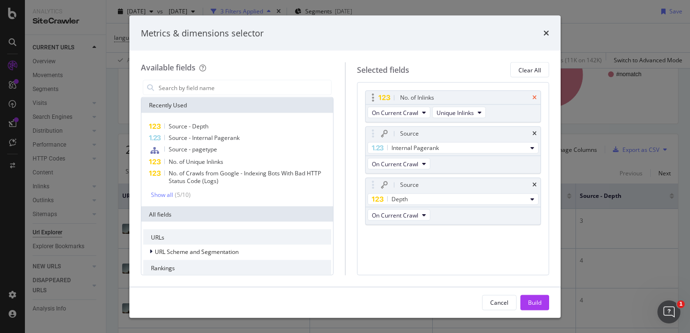
click at [535, 98] on icon "times" at bounding box center [534, 98] width 4 height 6
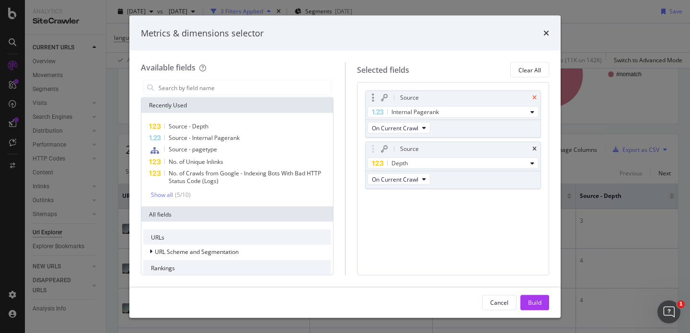
click at [535, 98] on icon "times" at bounding box center [534, 98] width 4 height 6
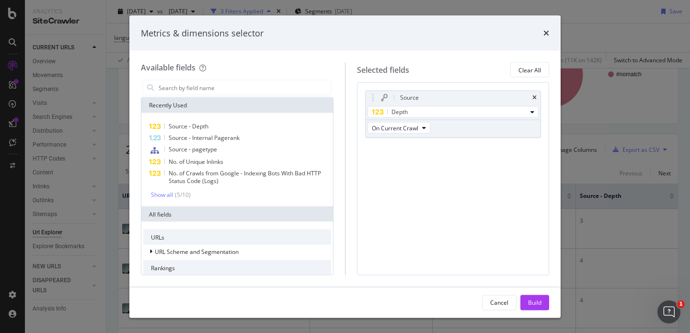
click at [535, 98] on icon "times" at bounding box center [534, 98] width 4 height 6
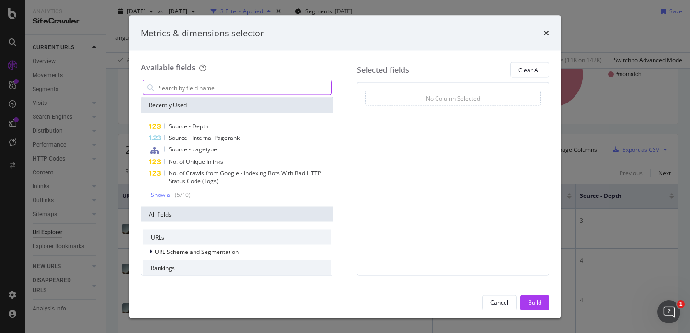
click at [221, 85] on input "modal" at bounding box center [244, 87] width 173 height 14
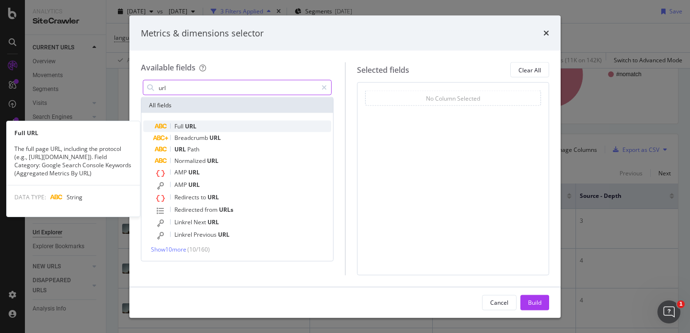
type input "url"
click at [205, 121] on div "Full URL" at bounding box center [243, 126] width 176 height 11
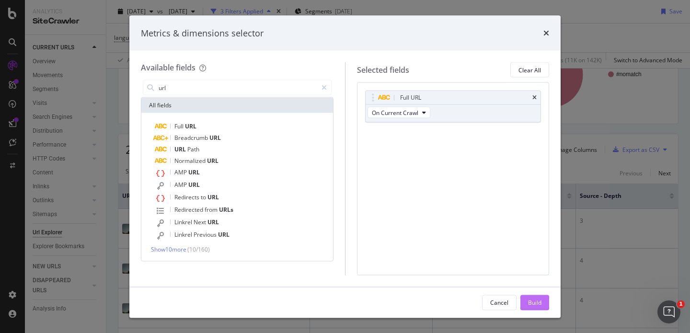
click at [524, 297] on button "Build" at bounding box center [534, 302] width 29 height 15
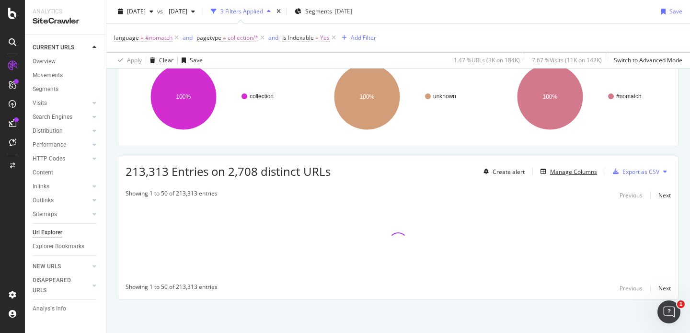
scroll to position [84, 0]
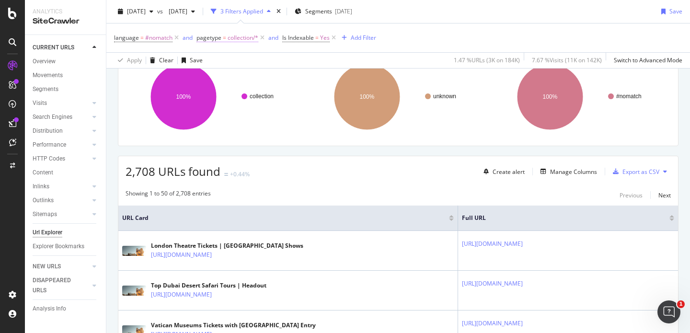
click at [250, 40] on span "collection/*" at bounding box center [243, 37] width 31 height 13
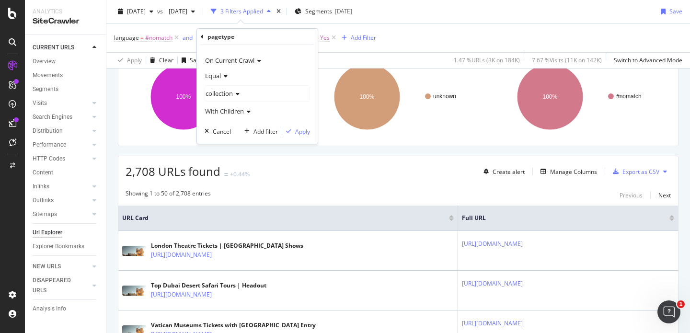
click at [235, 92] on icon at bounding box center [236, 94] width 7 height 6
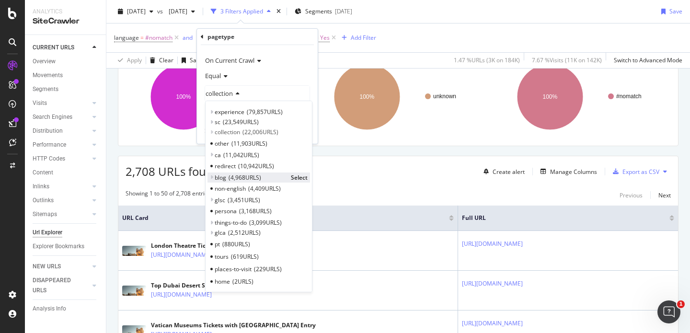
click at [296, 173] on span "Select" at bounding box center [299, 177] width 17 height 8
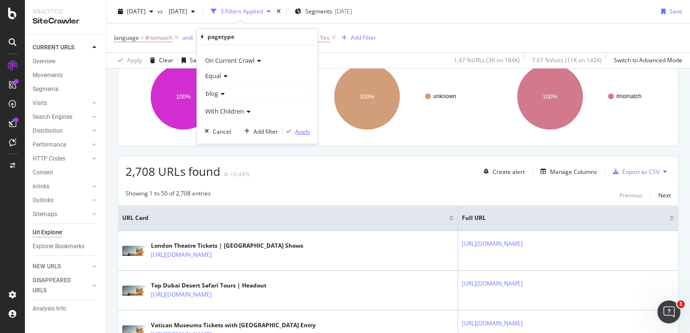
click at [301, 130] on div "Apply" at bounding box center [302, 131] width 15 height 8
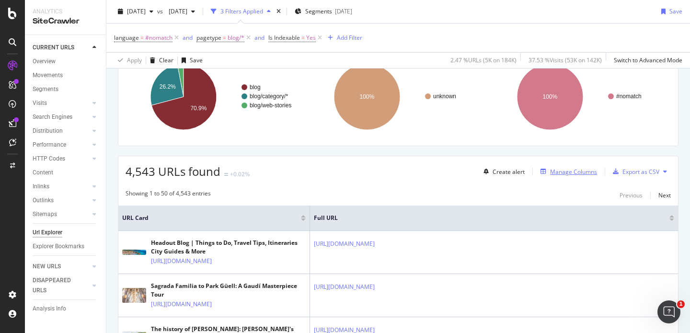
click at [565, 173] on div "Manage Columns" at bounding box center [573, 172] width 47 height 8
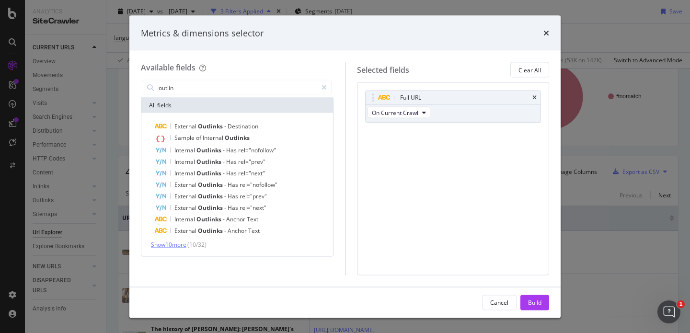
type input "outlin"
click at [180, 245] on span "Show 10 more" at bounding box center [168, 244] width 35 height 8
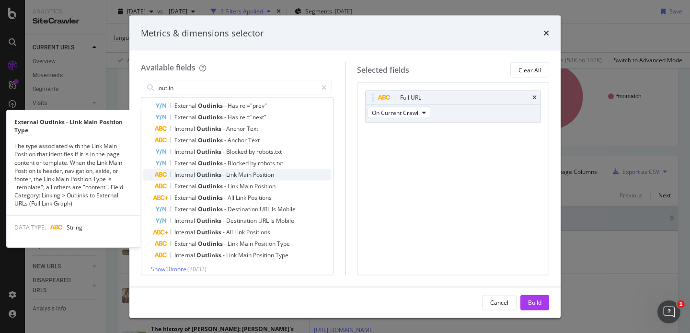
scroll to position [96, 0]
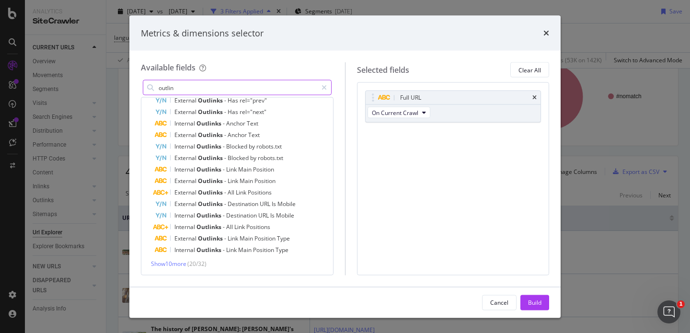
click at [219, 89] on input "outlin" at bounding box center [237, 87] width 159 height 14
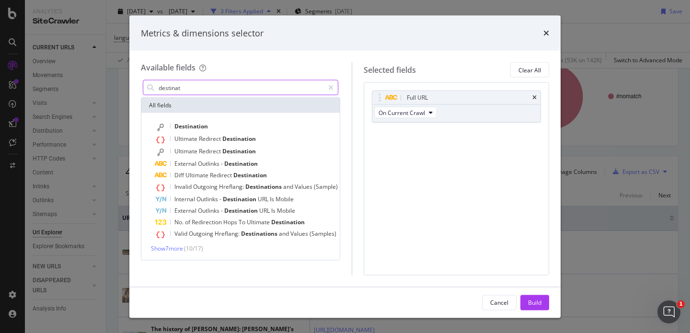
scroll to position [0, 0]
type input "destinat"
click at [176, 251] on span "Show 7 more" at bounding box center [167, 248] width 32 height 8
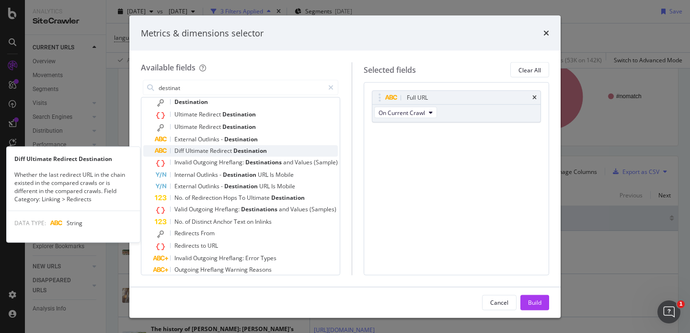
scroll to position [23, 0]
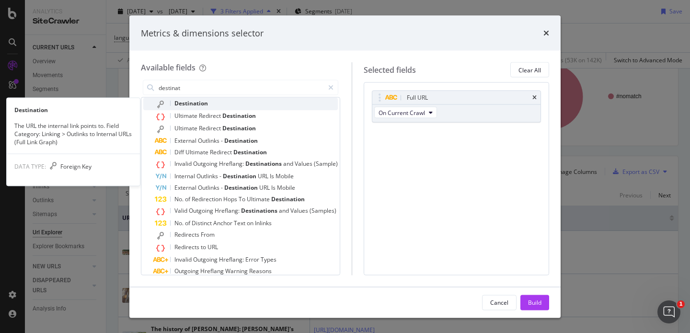
click at [206, 106] on span "Destination" at bounding box center [191, 103] width 34 height 8
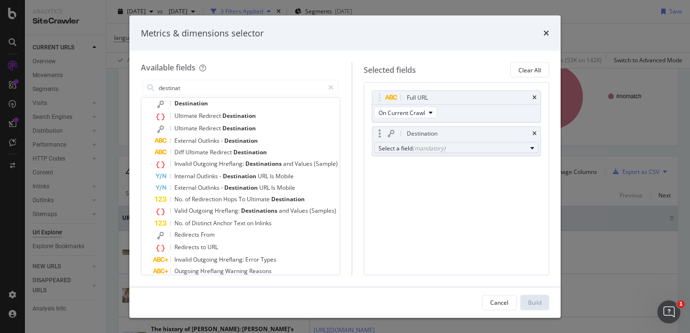
click at [444, 146] on div "(mandatory)" at bounding box center [428, 148] width 33 height 8
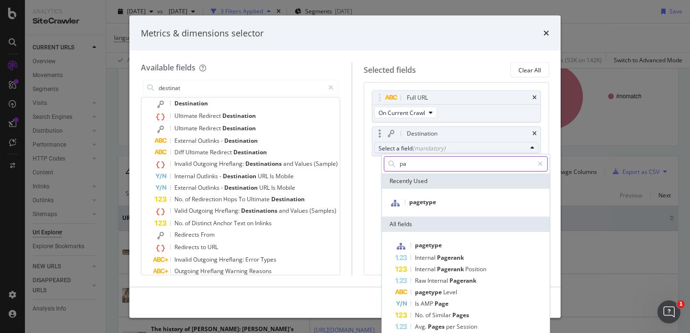
type input "p"
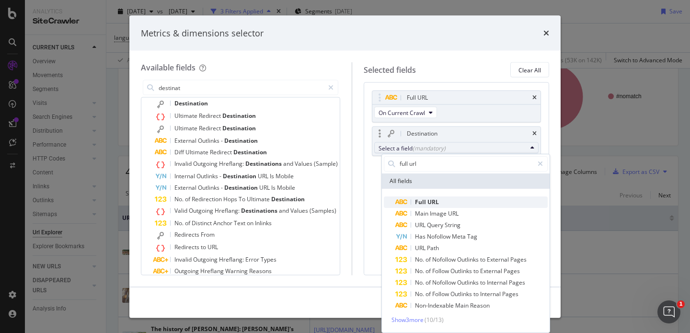
type input "full url"
click at [418, 196] on div "Full URL" at bounding box center [417, 201] width 44 height 11
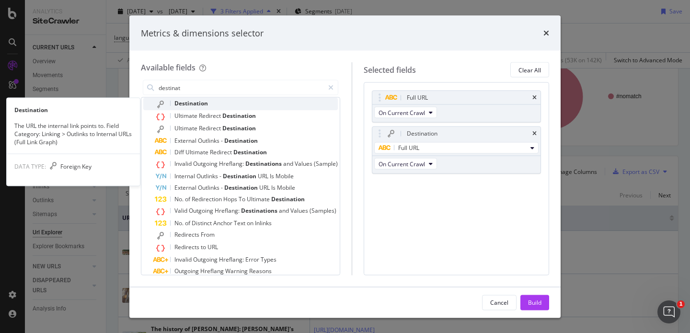
click at [251, 103] on div "Destination" at bounding box center [246, 104] width 183 height 12
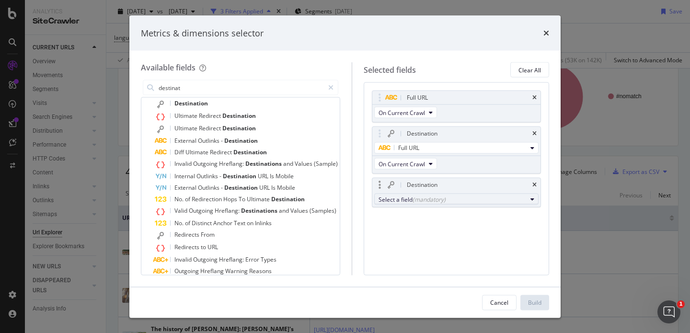
click at [440, 196] on div "(mandatory)" at bounding box center [428, 199] width 33 height 8
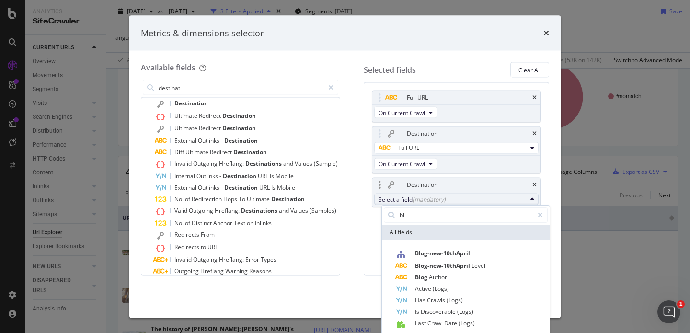
type input "b"
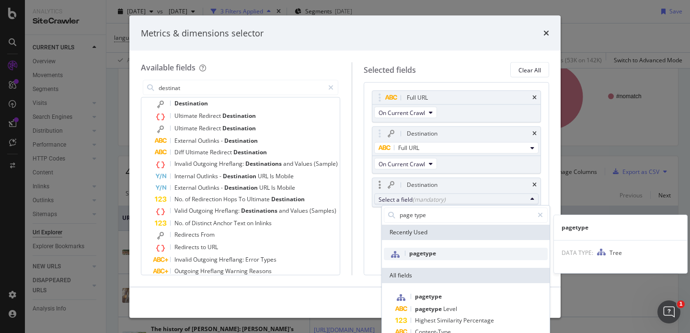
type input "page type"
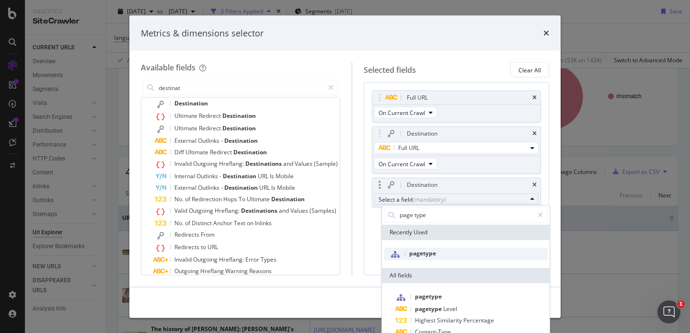
click at [423, 259] on div "pagetype" at bounding box center [410, 254] width 52 height 12
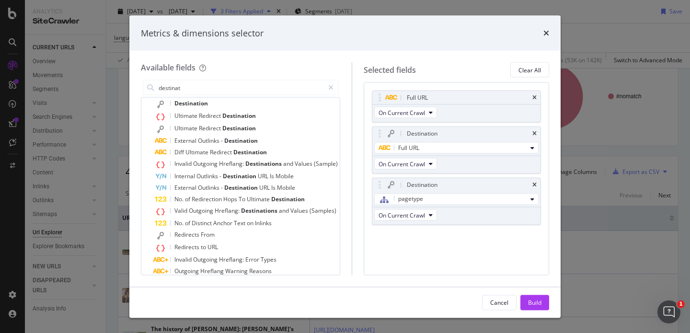
click at [429, 249] on div "Full URL On Current Crawl Destination Full URL On Current Crawl Destination pag…" at bounding box center [456, 178] width 185 height 193
click at [537, 296] on div "Build" at bounding box center [534, 302] width 13 height 14
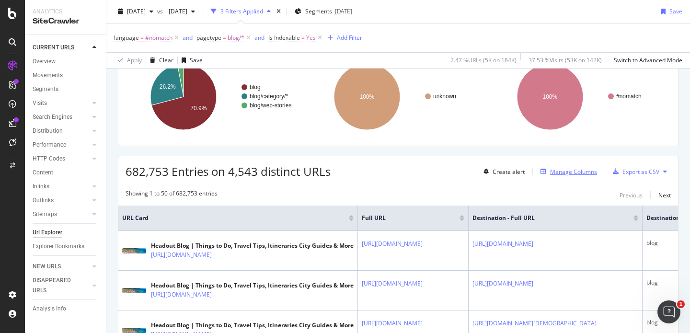
click at [581, 172] on div "Manage Columns" at bounding box center [573, 172] width 47 height 8
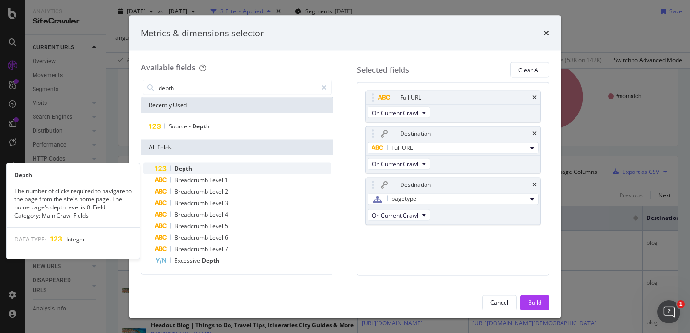
type input "depth"
click at [230, 172] on div "Depth" at bounding box center [243, 168] width 176 height 11
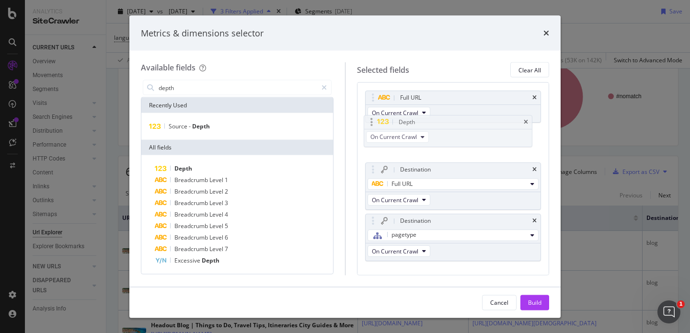
drag, startPoint x: 443, startPoint y: 238, endPoint x: 442, endPoint y: 122, distance: 115.9
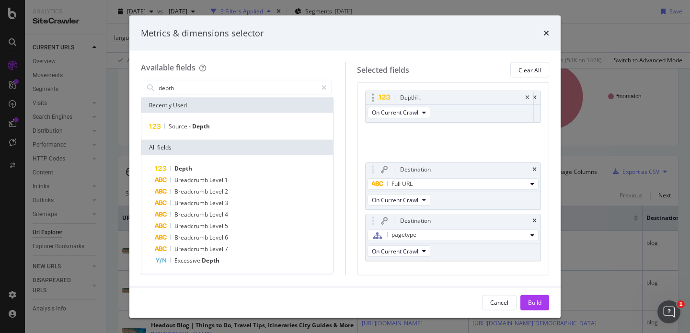
click at [442, 122] on body "Analytics SiteCrawler CURRENT URLS Overview Movements Segments Visits Analysis …" at bounding box center [345, 166] width 690 height 333
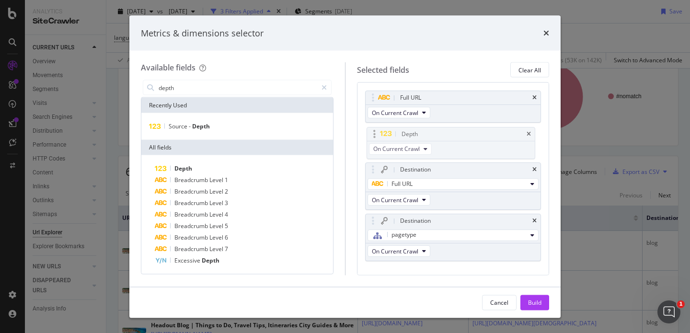
drag, startPoint x: 438, startPoint y: 93, endPoint x: 440, endPoint y: 125, distance: 32.6
click at [322, 89] on icon "modal" at bounding box center [323, 87] width 5 height 7
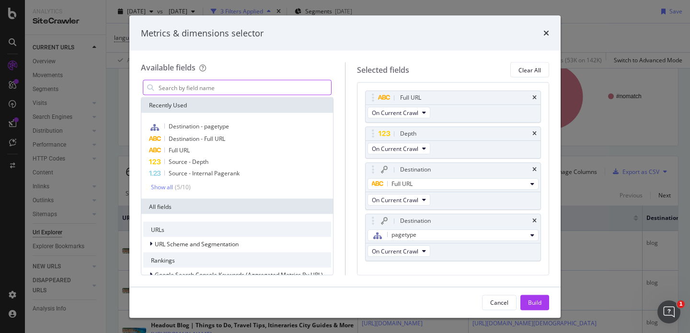
click at [296, 89] on input "modal" at bounding box center [244, 87] width 173 height 14
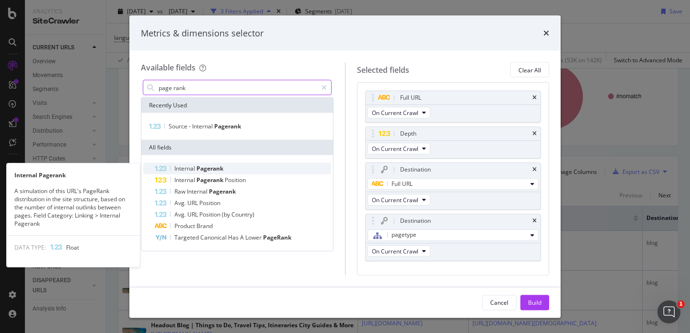
type input "page rank"
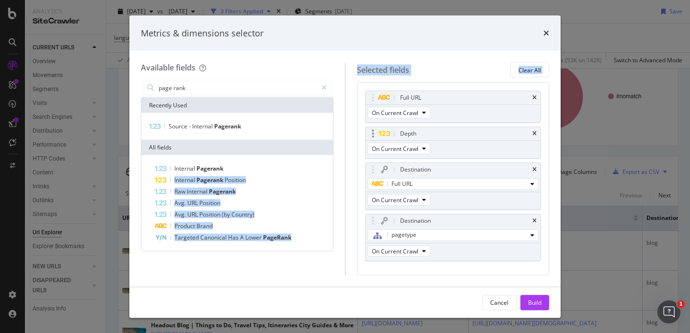
drag, startPoint x: 225, startPoint y: 169, endPoint x: 411, endPoint y: 130, distance: 190.7
click at [411, 130] on div "Available fields page rank Recently Used Source - Internal Pagerank All fields …" at bounding box center [345, 168] width 408 height 213
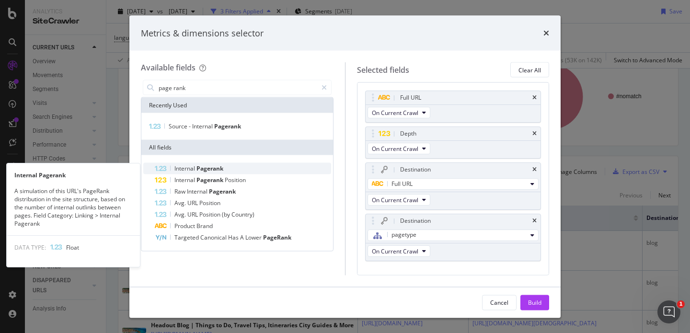
click at [263, 166] on div "Internal Pagerank" at bounding box center [243, 168] width 176 height 11
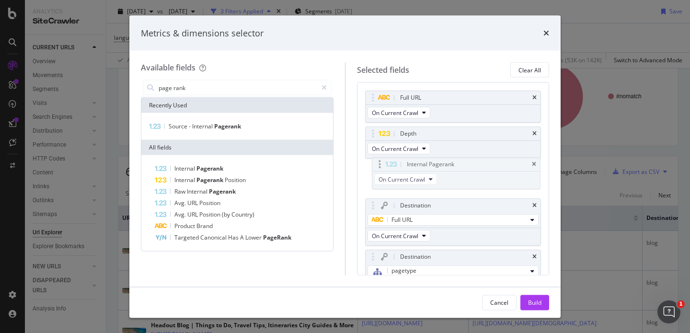
drag, startPoint x: 437, startPoint y: 246, endPoint x: 444, endPoint y: 160, distance: 86.0
click at [444, 162] on body "Analytics SiteCrawler CURRENT URLS Overview Movements Segments Visits Analysis …" at bounding box center [345, 166] width 690 height 333
click at [537, 302] on div "Build" at bounding box center [534, 302] width 13 height 8
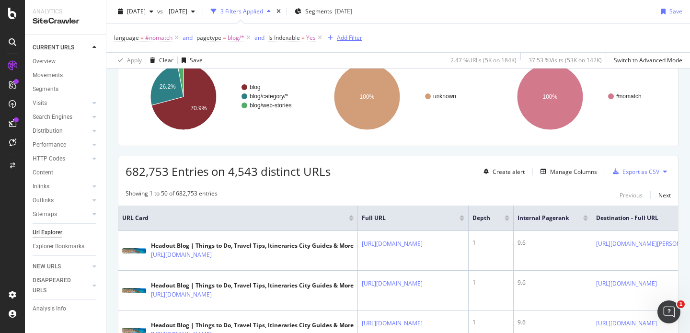
click at [342, 35] on div "Add Filter" at bounding box center [349, 38] width 25 height 8
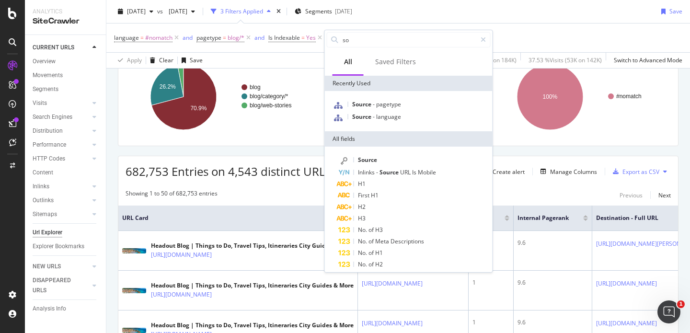
type input "s"
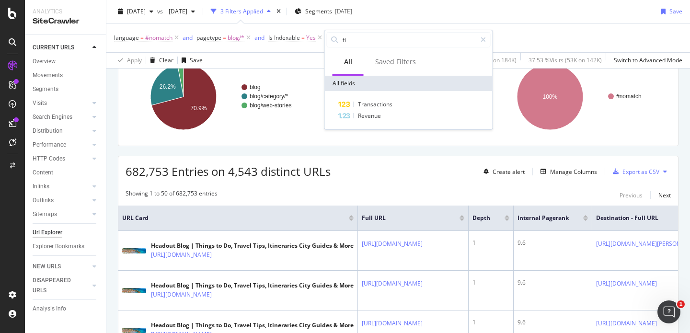
type input "f"
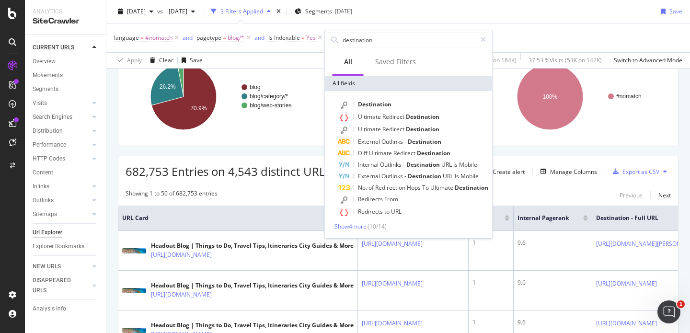
type input "destination"
click at [376, 98] on div "Destination Ultimate Redirect Destination Ultimate Redirect Destination Externa…" at bounding box center [409, 164] width 168 height 147
click at [376, 102] on span "Destination" at bounding box center [375, 104] width 34 height 8
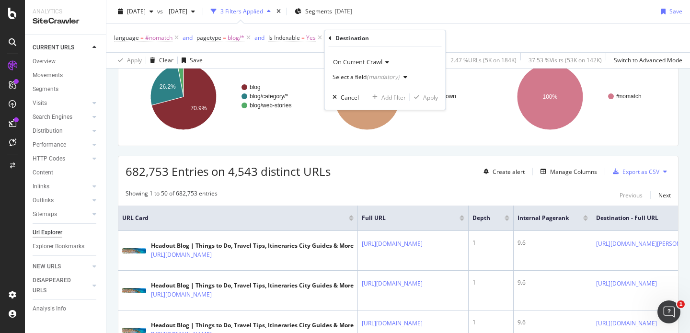
click at [392, 81] on div "Select a field (mandatory)" at bounding box center [371, 77] width 79 height 14
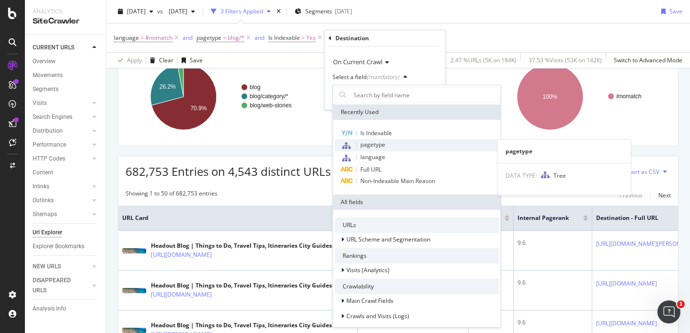
click at [361, 149] on div "pagetype" at bounding box center [417, 145] width 164 height 12
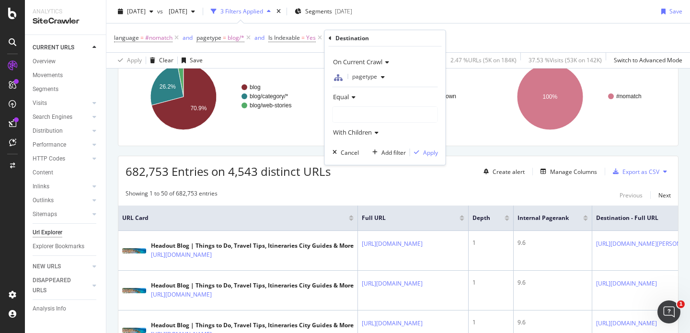
click at [371, 111] on div at bounding box center [385, 114] width 104 height 15
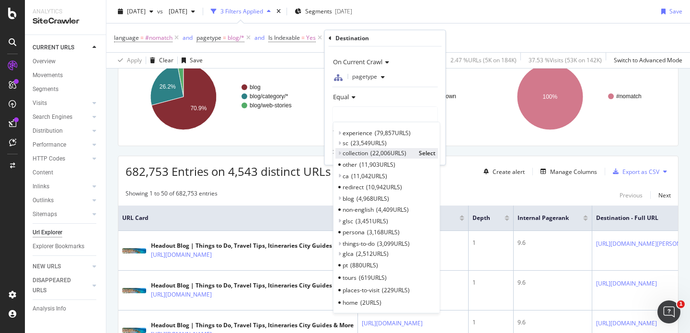
click at [339, 153] on icon at bounding box center [339, 153] width 3 height 6
click at [419, 153] on span "Select" at bounding box center [427, 153] width 17 height 8
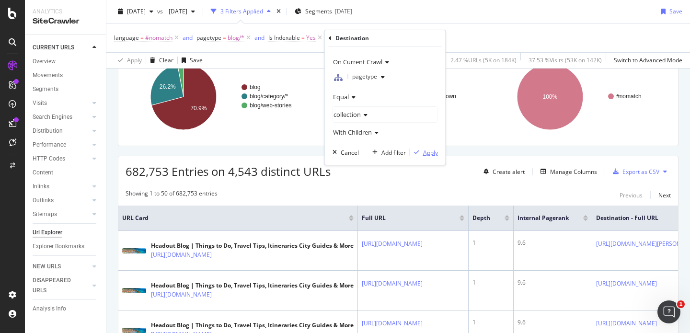
click at [427, 151] on div "Apply" at bounding box center [430, 152] width 15 height 8
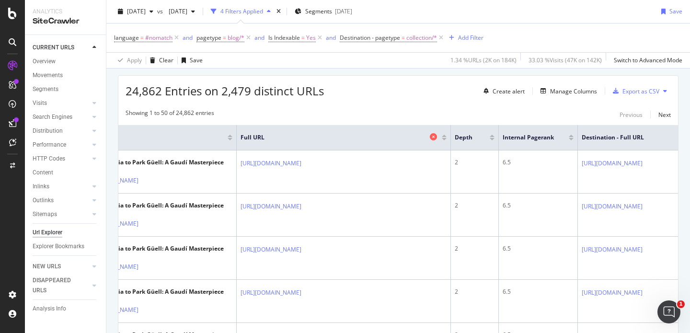
scroll to position [0, 48]
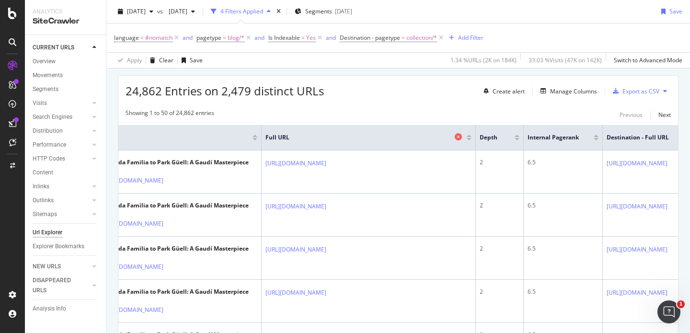
click at [457, 140] on icon at bounding box center [458, 136] width 7 height 7
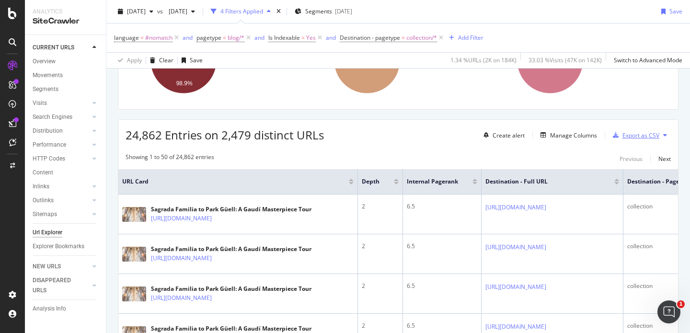
click at [622, 136] on div "Export as CSV" at bounding box center [640, 135] width 37 height 8
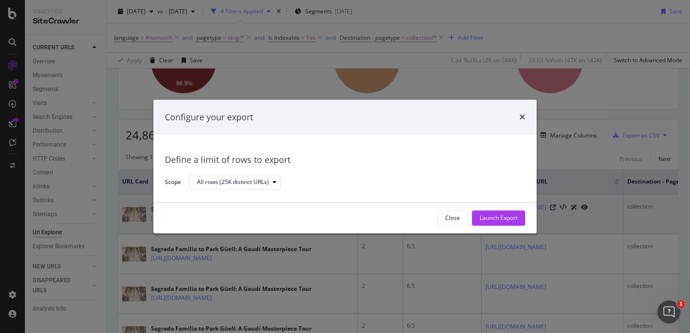
click at [496, 216] on div "Launch Export" at bounding box center [498, 218] width 38 height 8
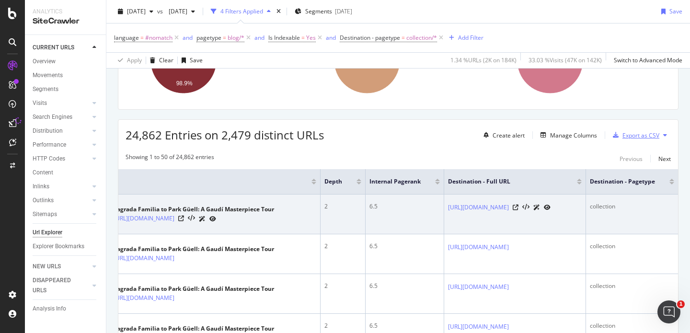
scroll to position [0, 114]
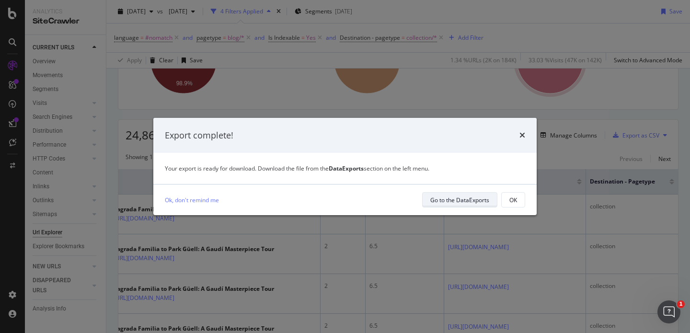
click at [470, 201] on div "Go to the DataExports" at bounding box center [459, 200] width 59 height 8
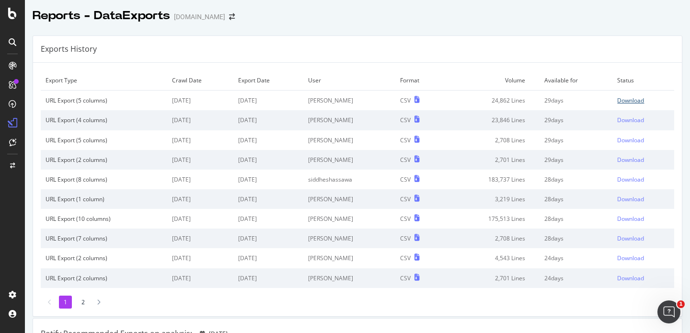
click at [617, 99] on div "Download" at bounding box center [630, 100] width 27 height 8
